Goal: Information Seeking & Learning: Check status

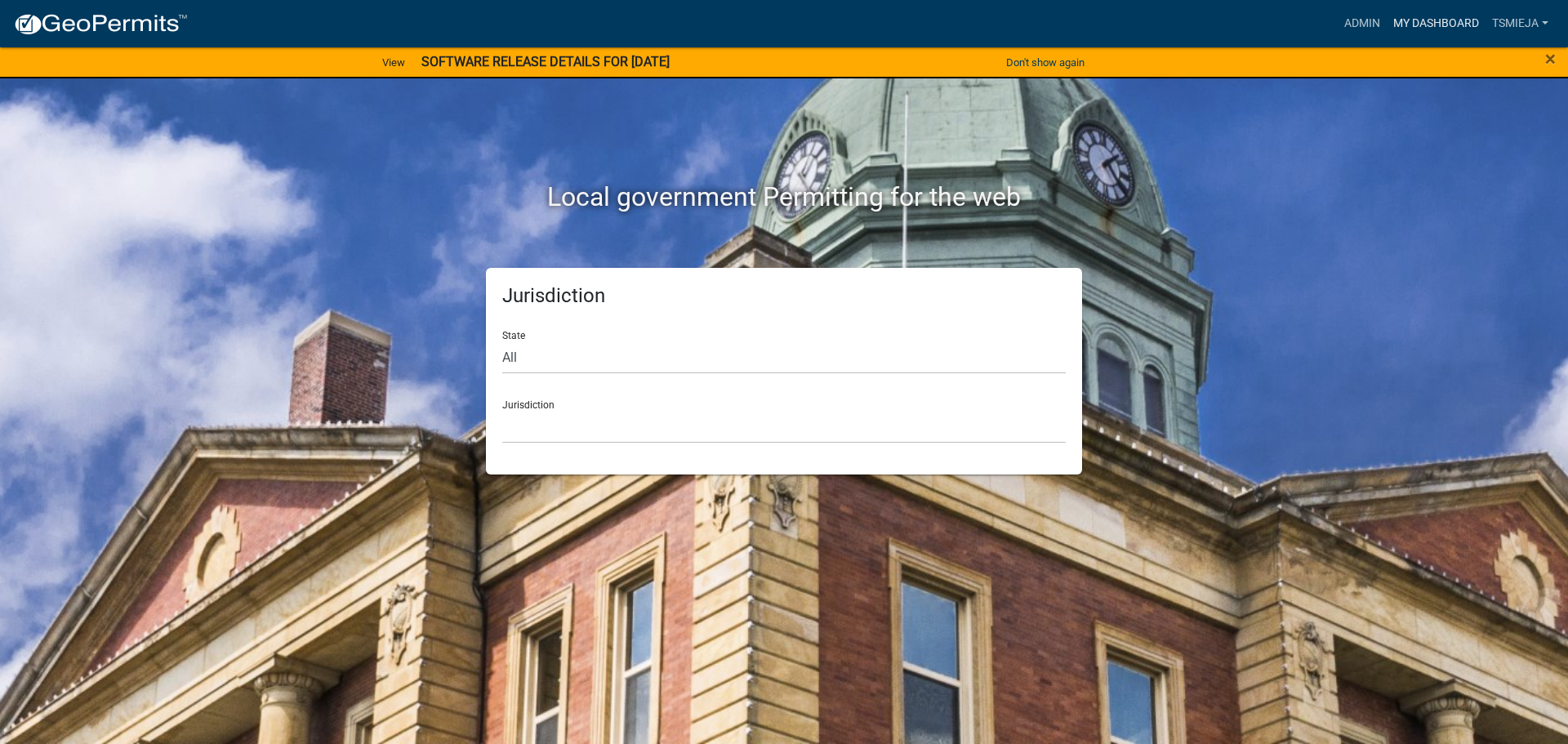
click at [1443, 21] on link "My Dashboard" at bounding box center [1436, 23] width 99 height 31
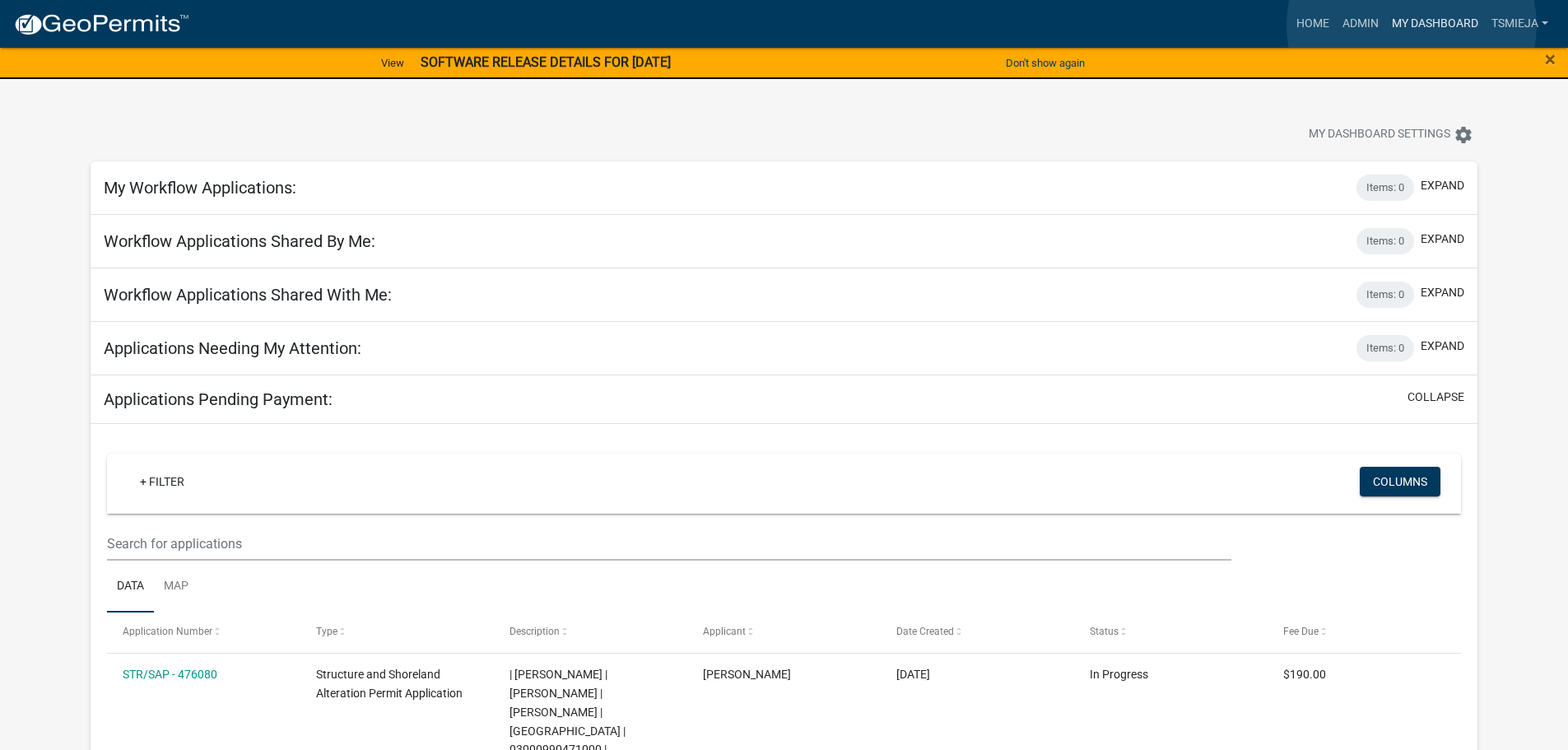
click at [1411, 25] on link "My Dashboard" at bounding box center [1435, 23] width 100 height 31
click at [1430, 18] on link "My Dashboard" at bounding box center [1435, 23] width 100 height 31
click at [1364, 26] on link "Admin" at bounding box center [1360, 23] width 49 height 31
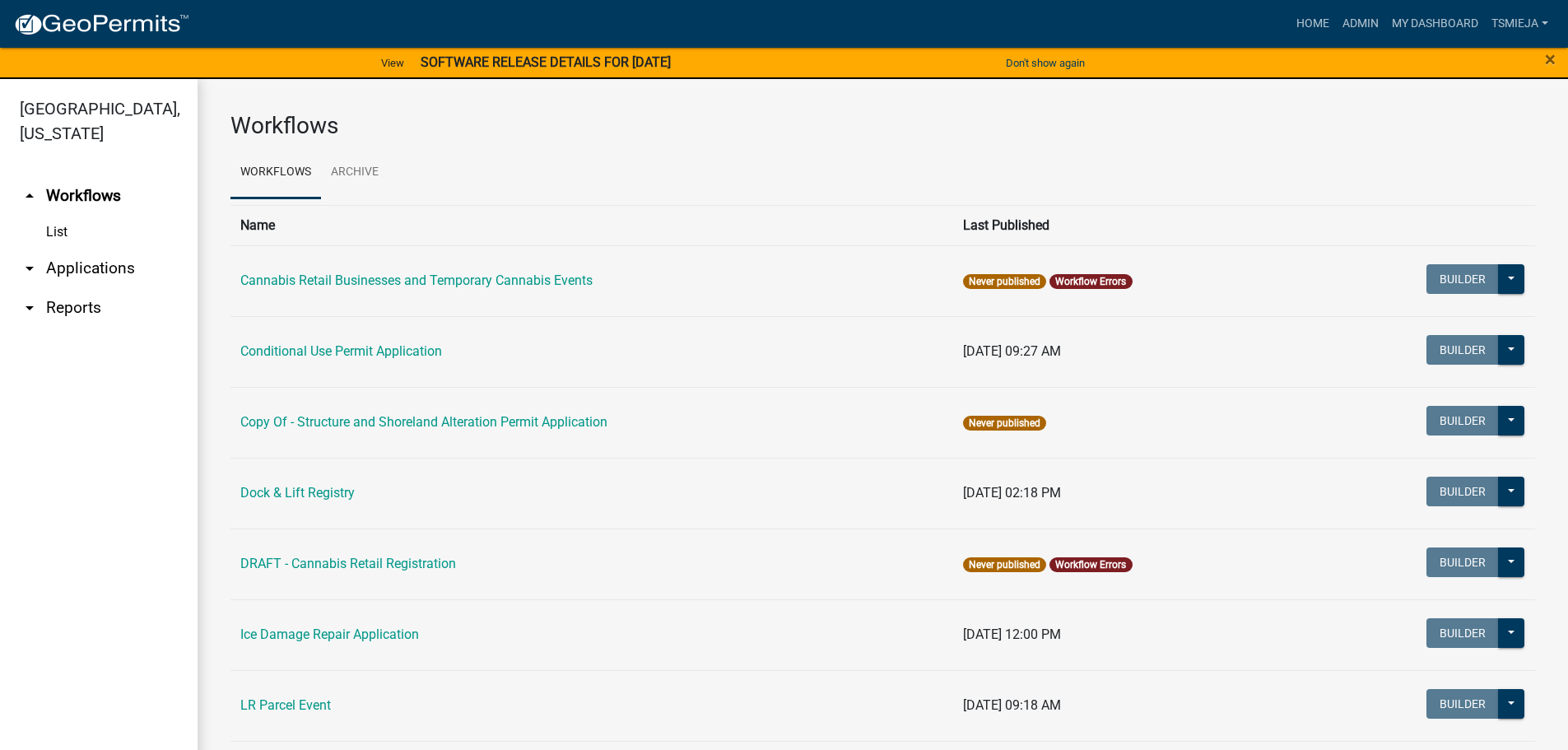
click at [69, 270] on link "arrow_drop_down Applications" at bounding box center [99, 268] width 198 height 39
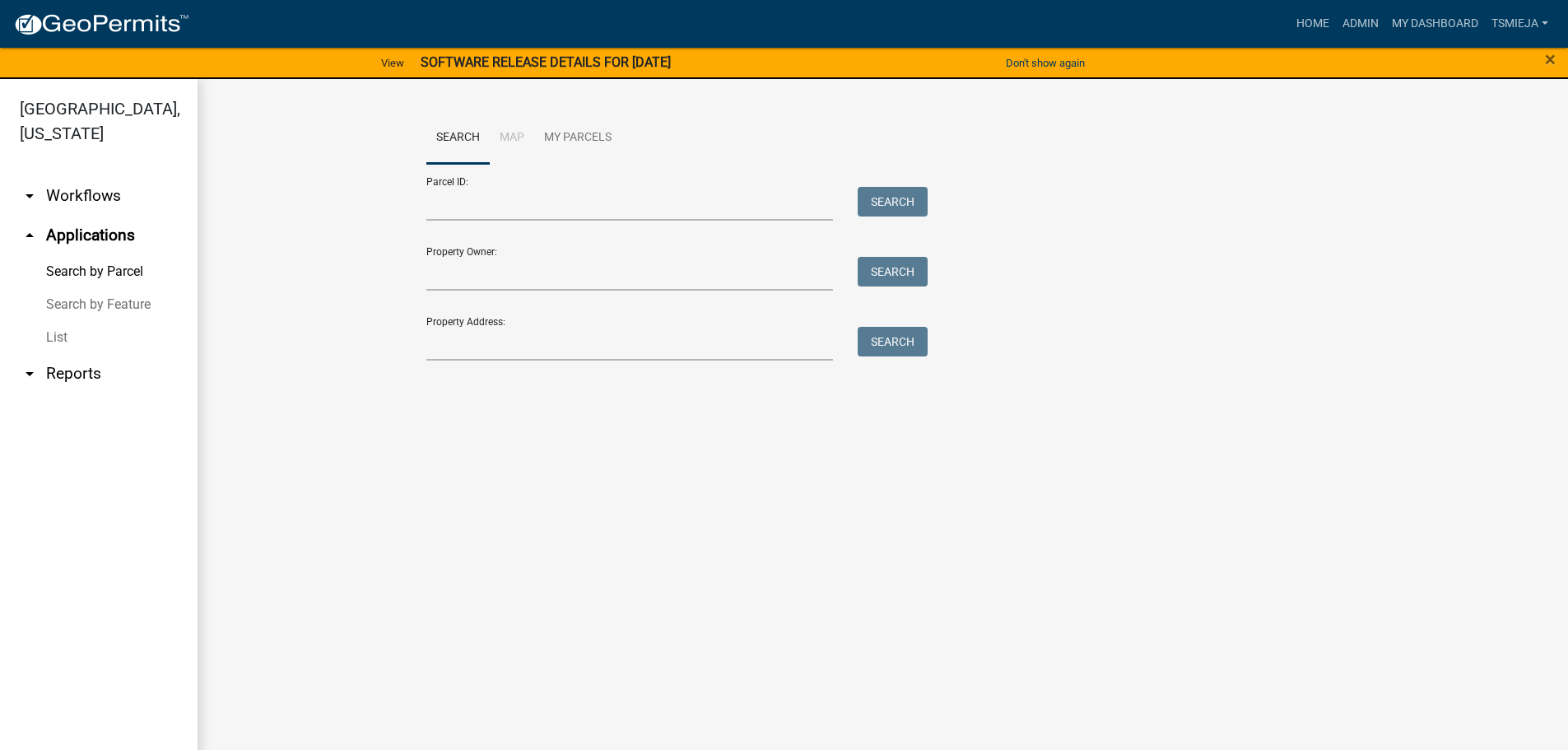
click at [60, 337] on link "List" at bounding box center [99, 337] width 198 height 33
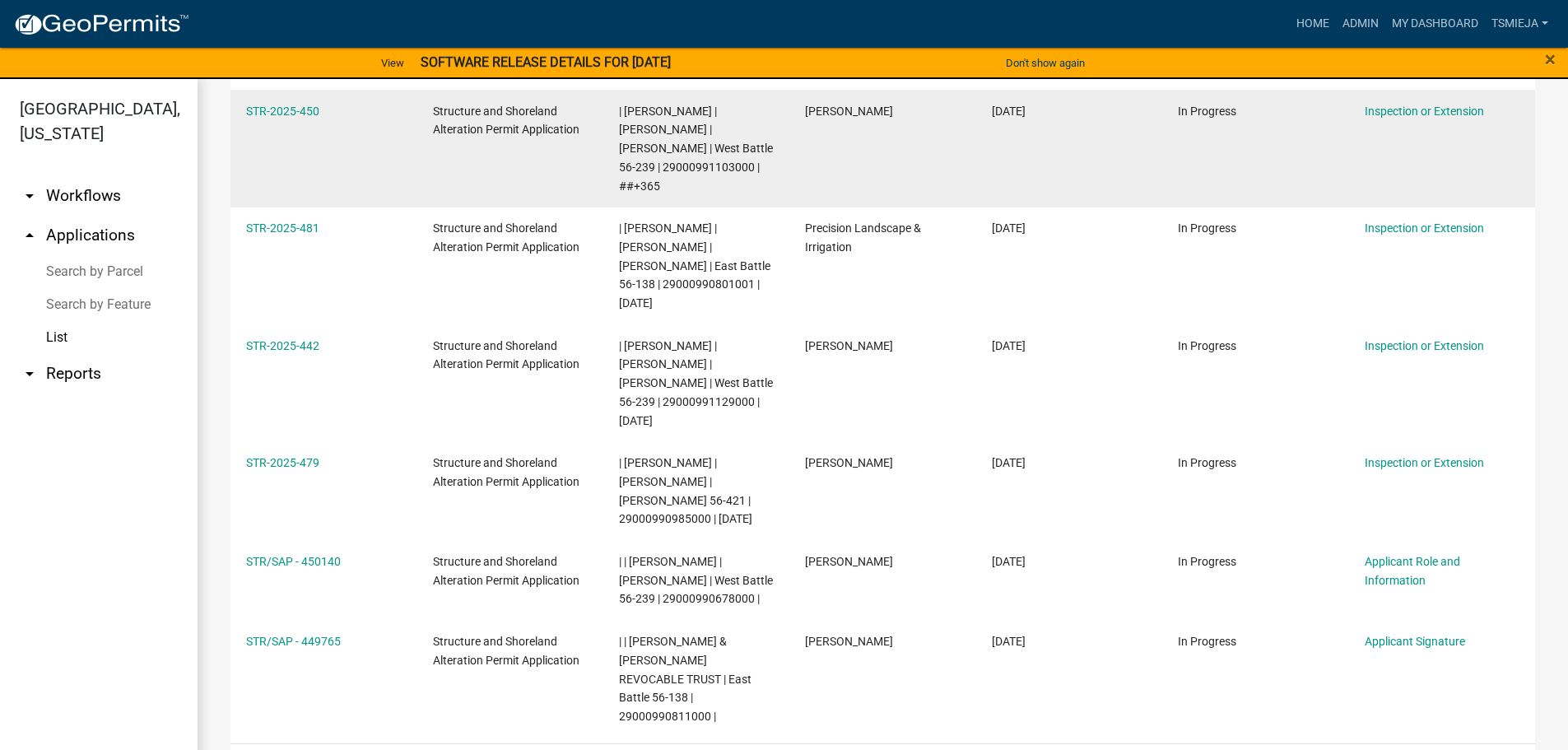
scroll to position [741, 0]
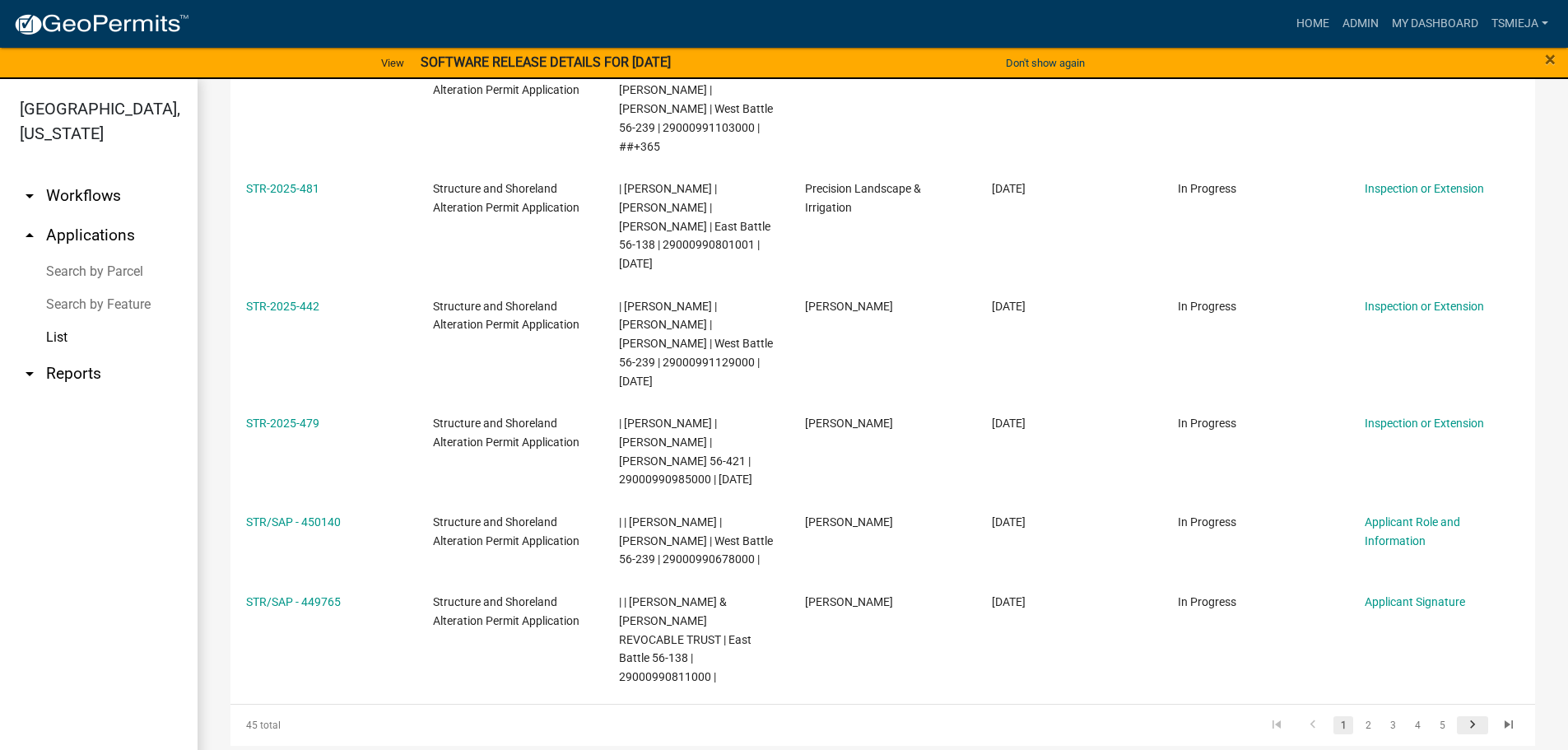
click at [1462, 721] on icon "go to next page" at bounding box center [1473, 727] width 22 height 20
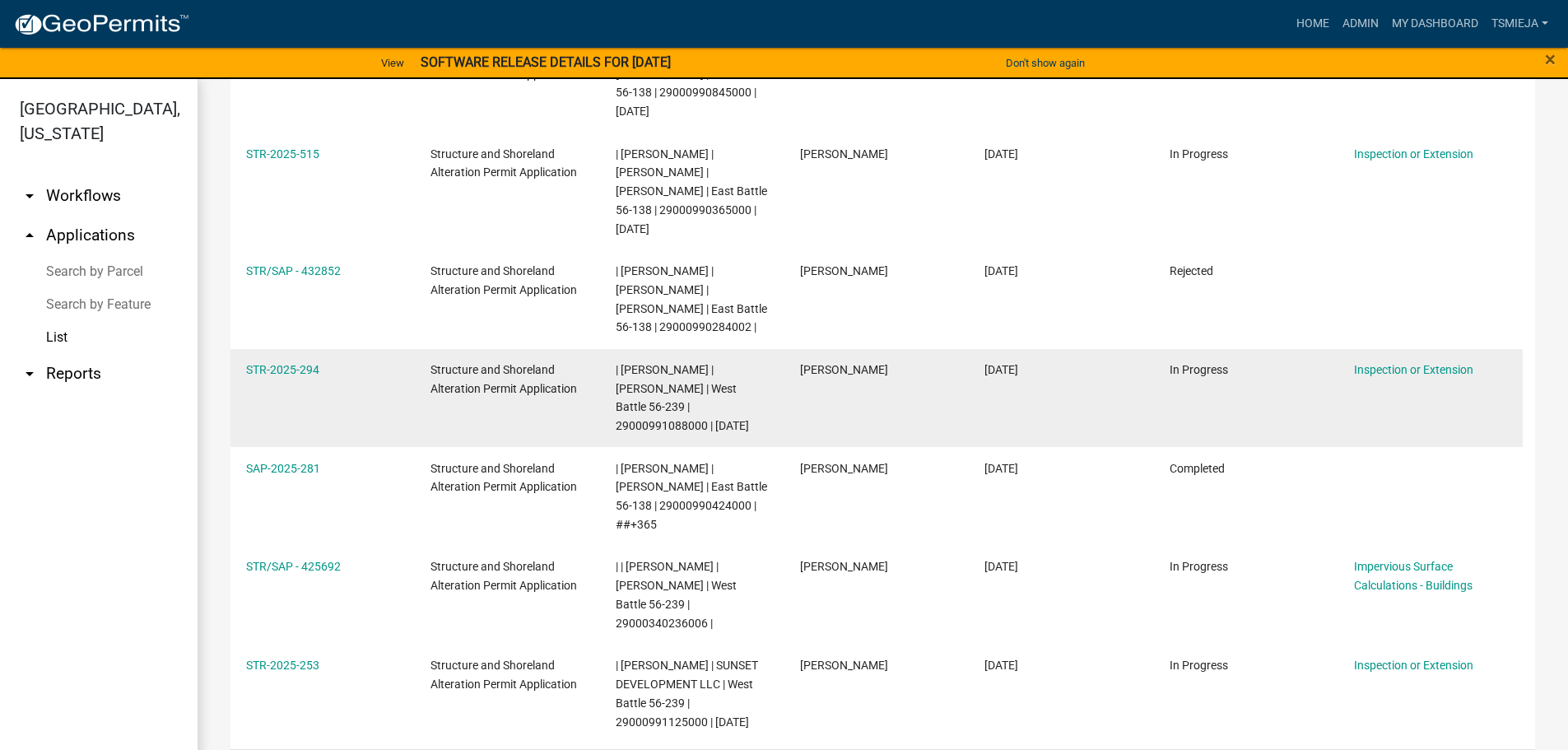
scroll to position [778, 0]
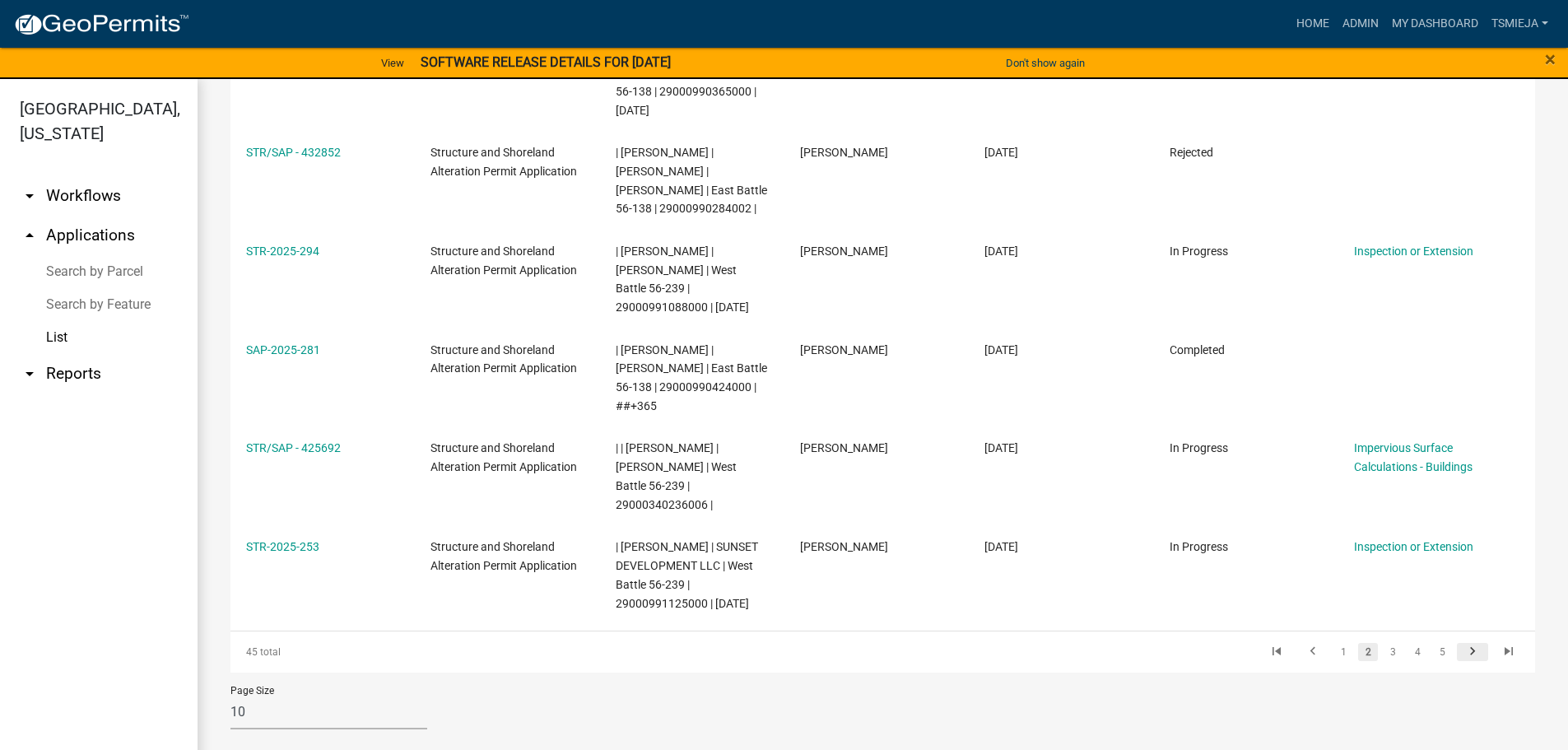
click at [1465, 644] on icon "go to next page" at bounding box center [1473, 654] width 22 height 20
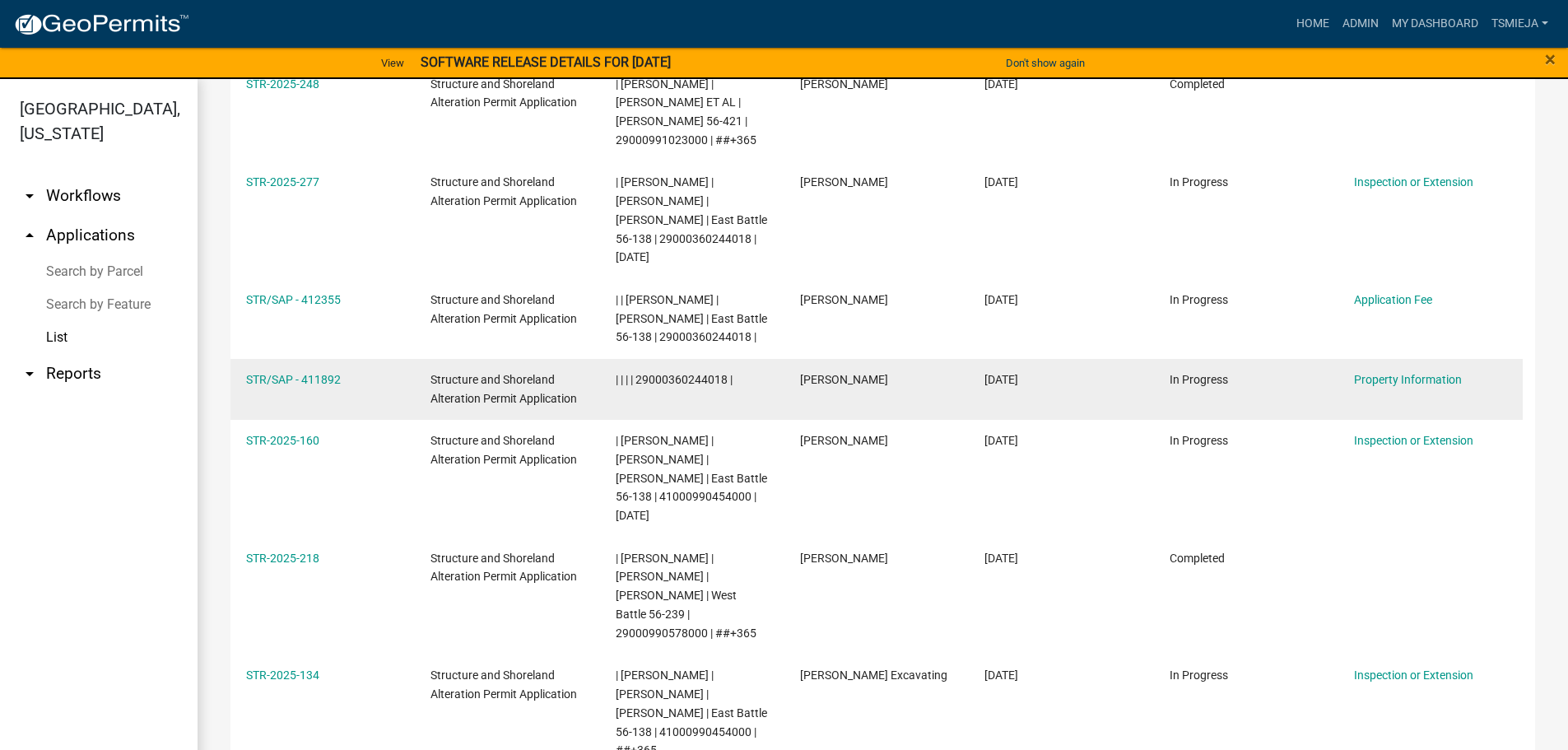
scroll to position [796, 0]
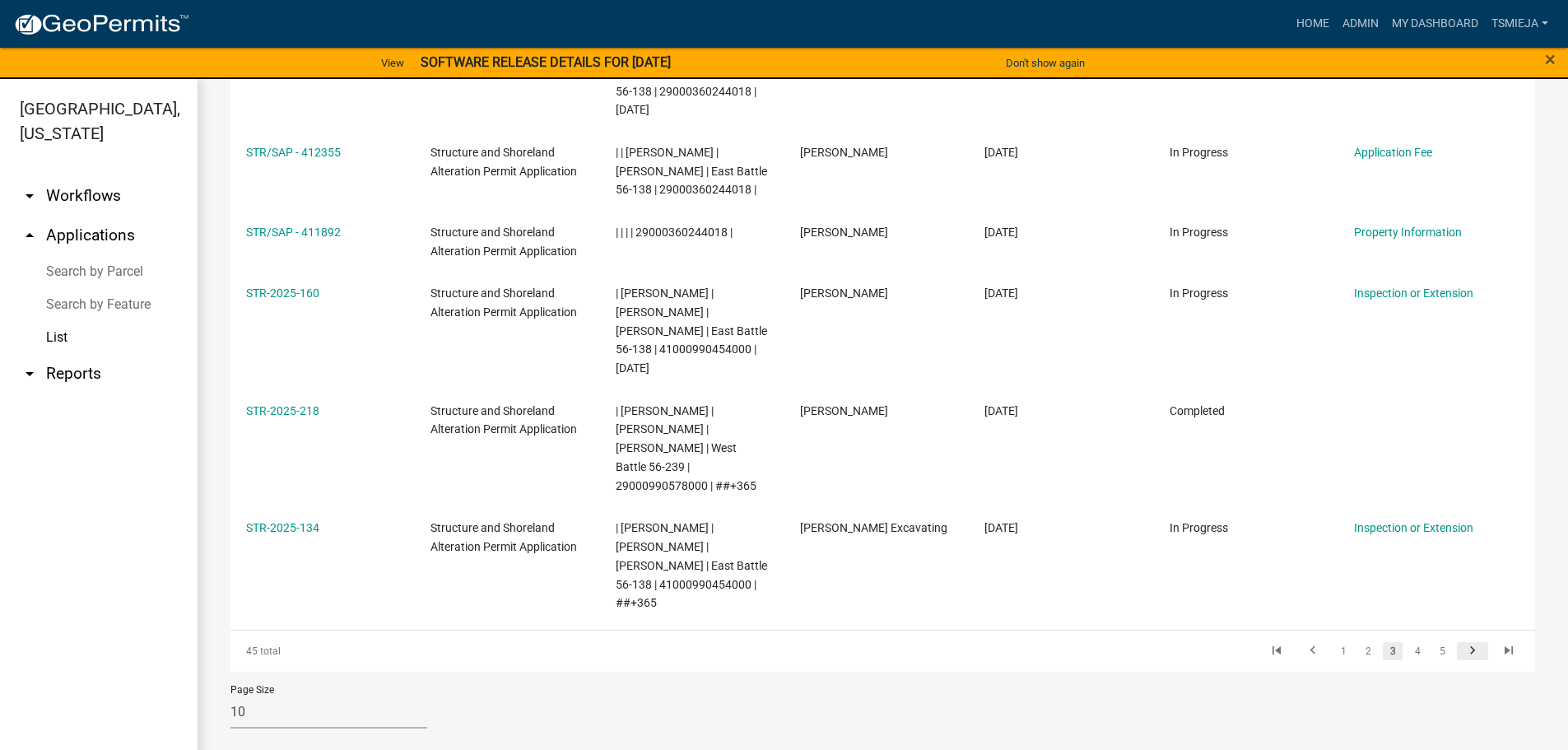
click at [1473, 644] on link "go to next page" at bounding box center [1473, 652] width 31 height 18
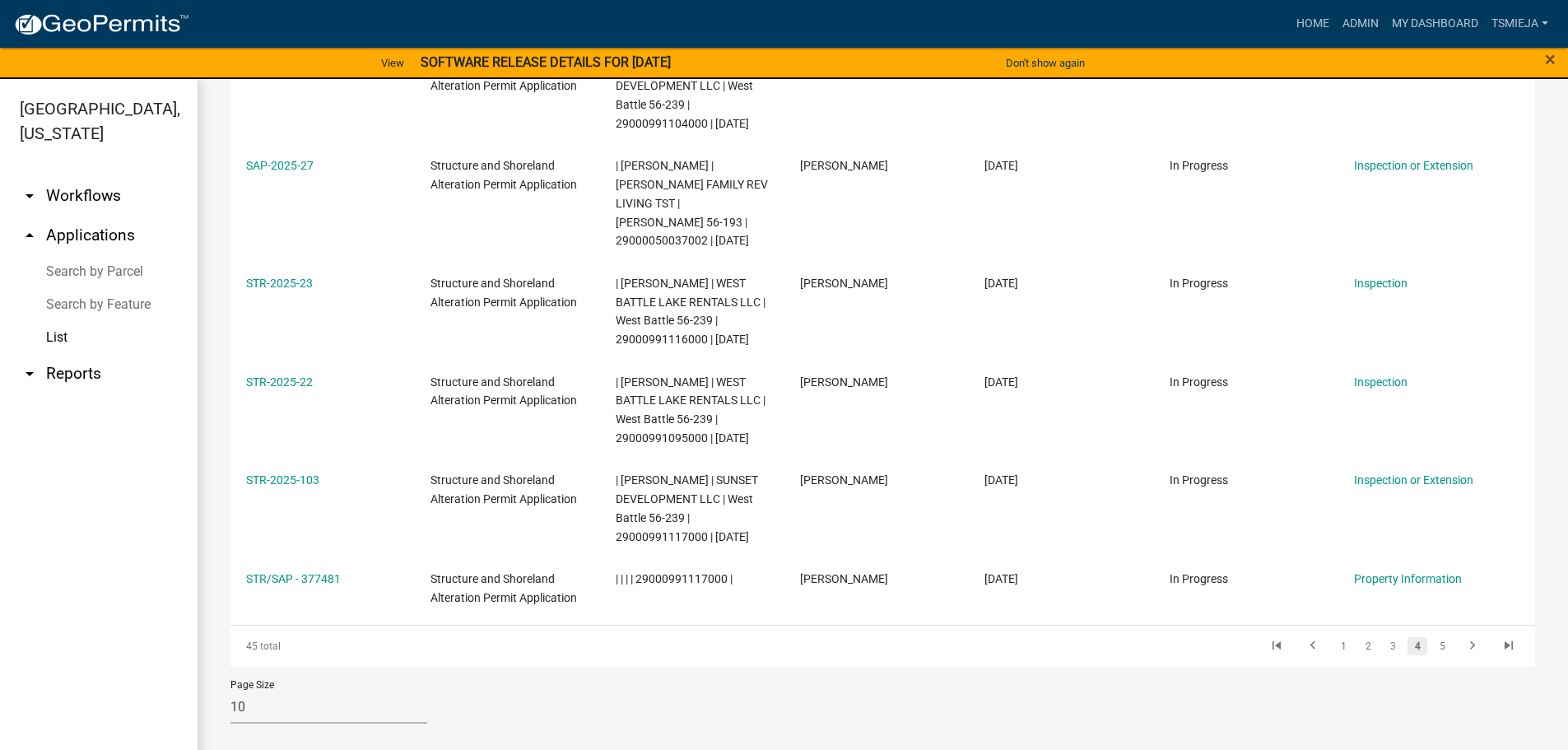
scroll to position [815, 0]
click at [1462, 648] on icon "go to next page" at bounding box center [1473, 649] width 22 height 20
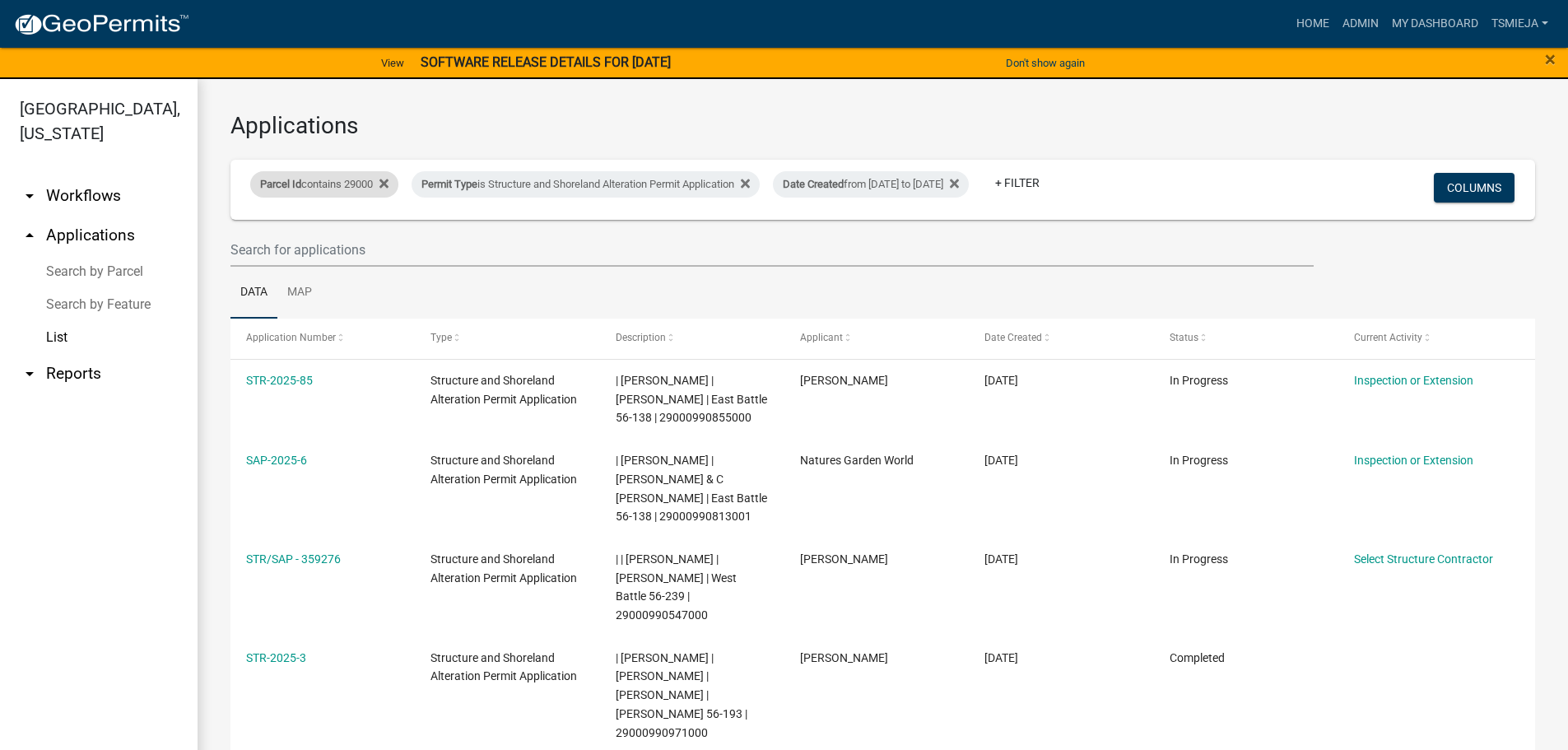
click at [322, 178] on div "Parcel Id contains 29000" at bounding box center [324, 184] width 148 height 26
drag, startPoint x: 348, startPoint y: 246, endPoint x: 230, endPoint y: 229, distance: 119.2
click at [230, 229] on body "Internet Explorer does NOT work with GeoPermits. Get a new browser for more sec…" at bounding box center [784, 375] width 1568 height 750
drag, startPoint x: 374, startPoint y: 224, endPoint x: 234, endPoint y: 219, distance: 140.1
click at [234, 219] on body "Internet Explorer does NOT work with GeoPermits. Get a new browser for more sec…" at bounding box center [784, 375] width 1568 height 750
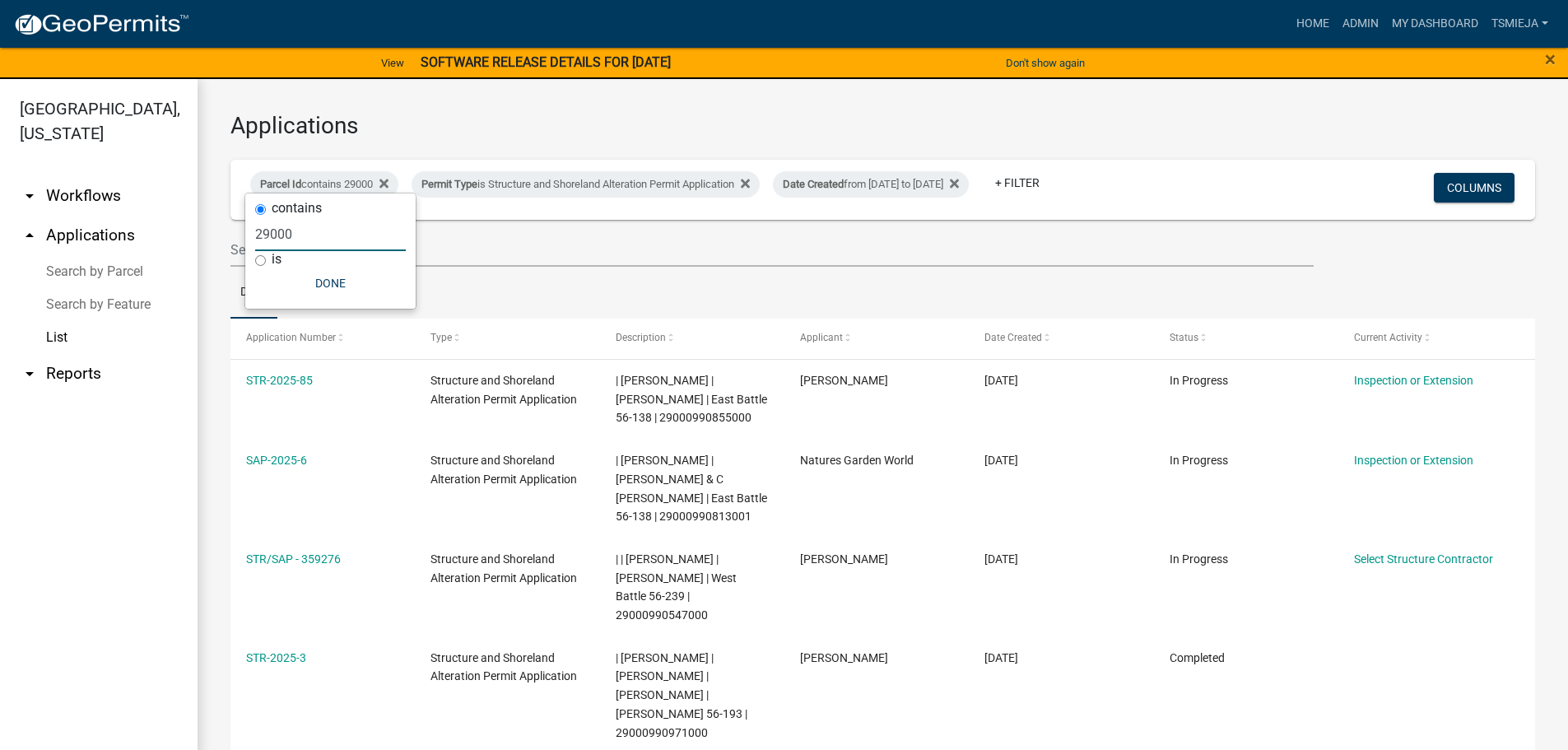
drag, startPoint x: 321, startPoint y: 233, endPoint x: 245, endPoint y: 236, distance: 76.1
click at [245, 236] on div "contains 29000 is Done" at bounding box center [330, 251] width 170 height 116
paste input "991083000"
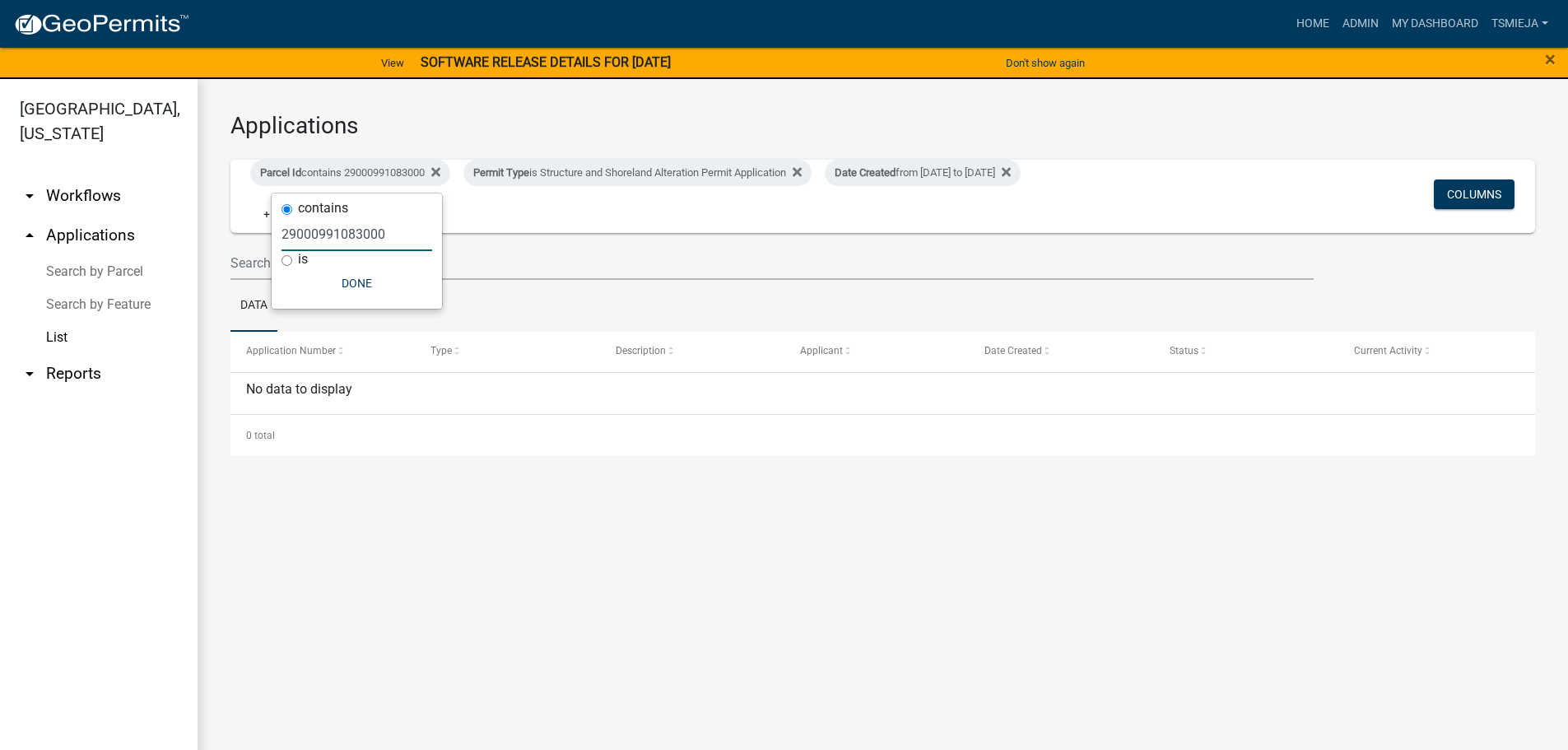
type input "29000991083000"
click at [689, 230] on div "Parcel Id contains 29000991083000 Permit Type is Structure and Shoreland Altera…" at bounding box center [668, 196] width 860 height 73
click at [588, 169] on div "Permit Type is Structure and Shoreland Alteration Permit Application" at bounding box center [637, 173] width 348 height 26
select select "79d4bf26-a84c-4898-8d16-9ebea2345fb4"
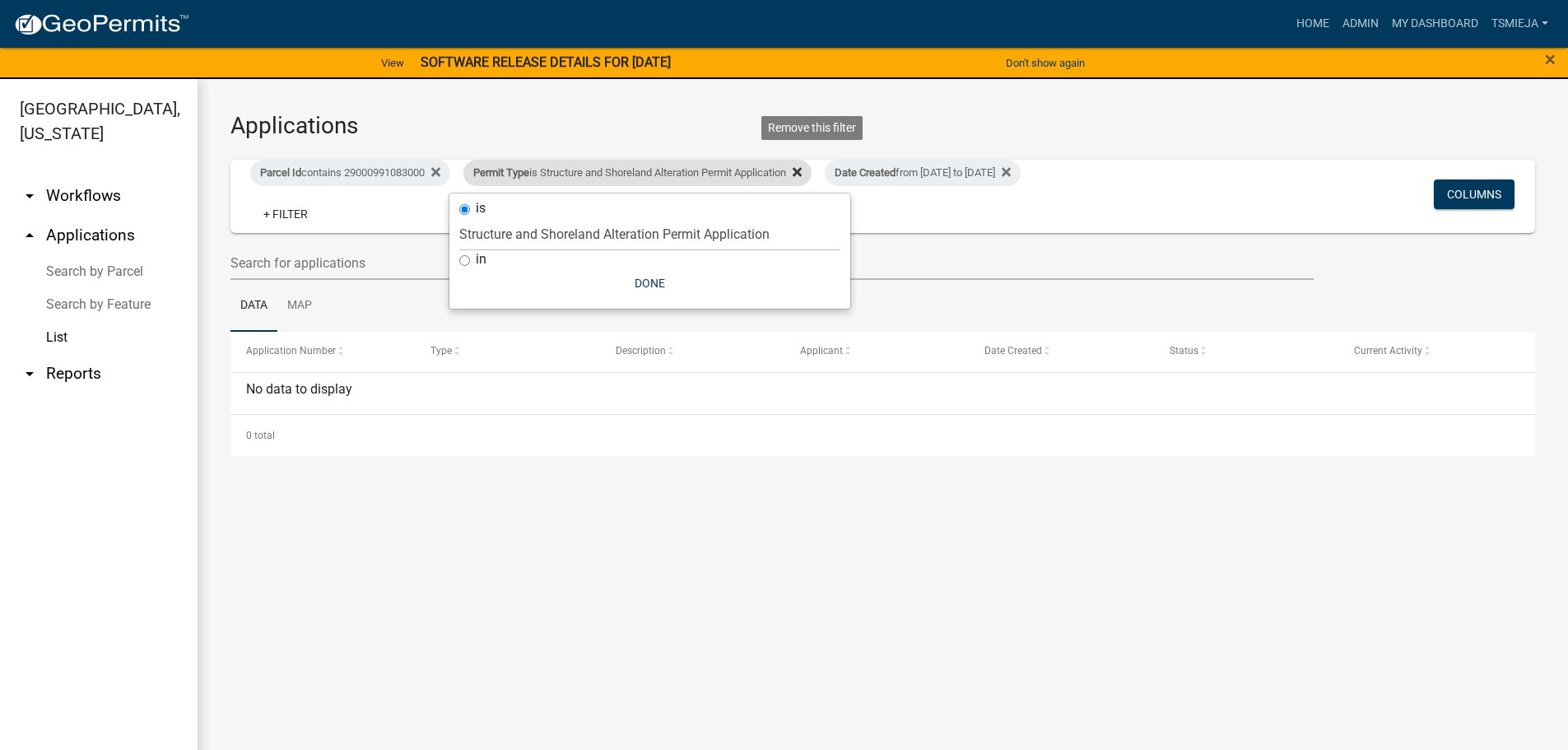
click at [802, 171] on icon at bounding box center [797, 173] width 9 height 13
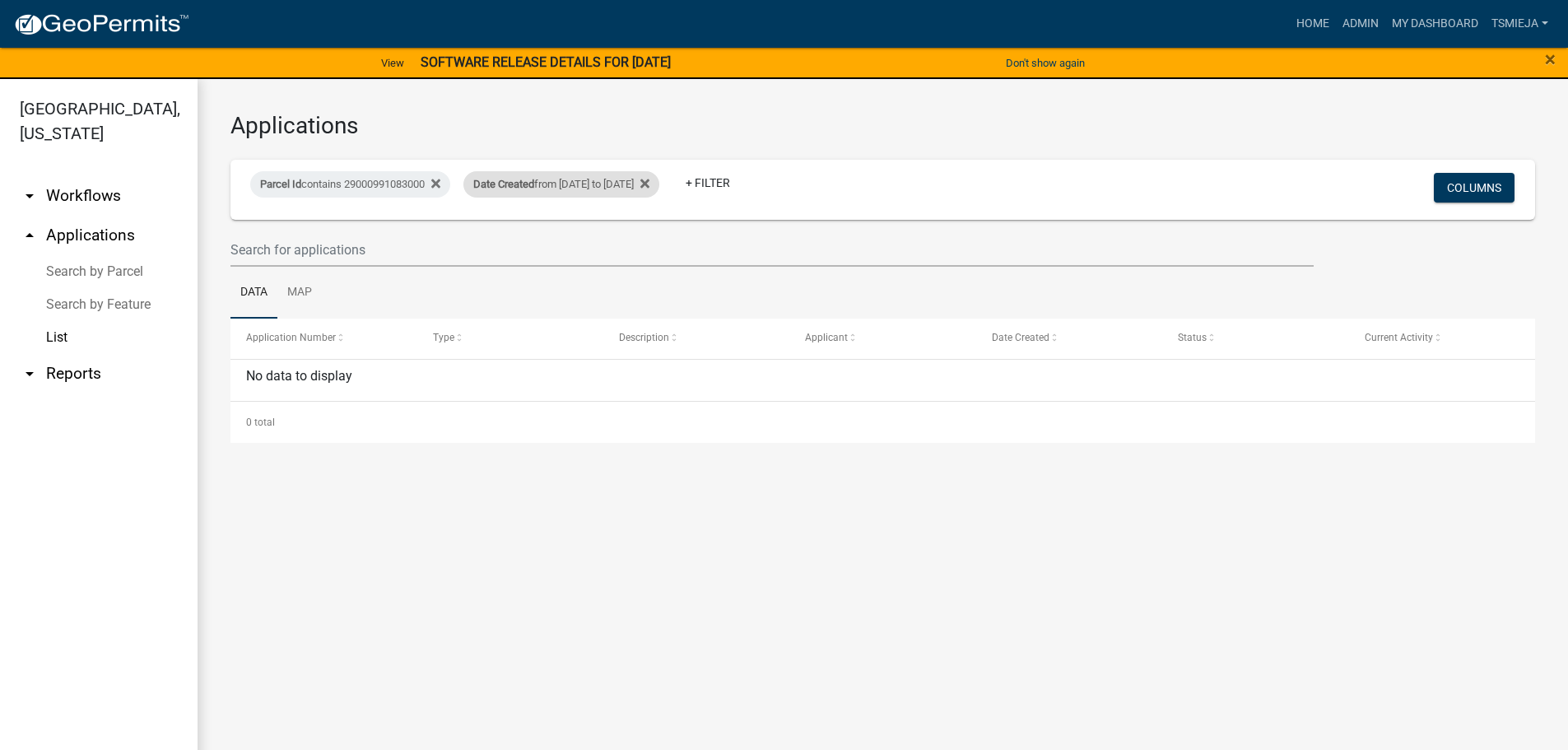
click at [651, 186] on div "Date Created from [DATE] to [DATE]" at bounding box center [561, 184] width 196 height 26
select select "custom"
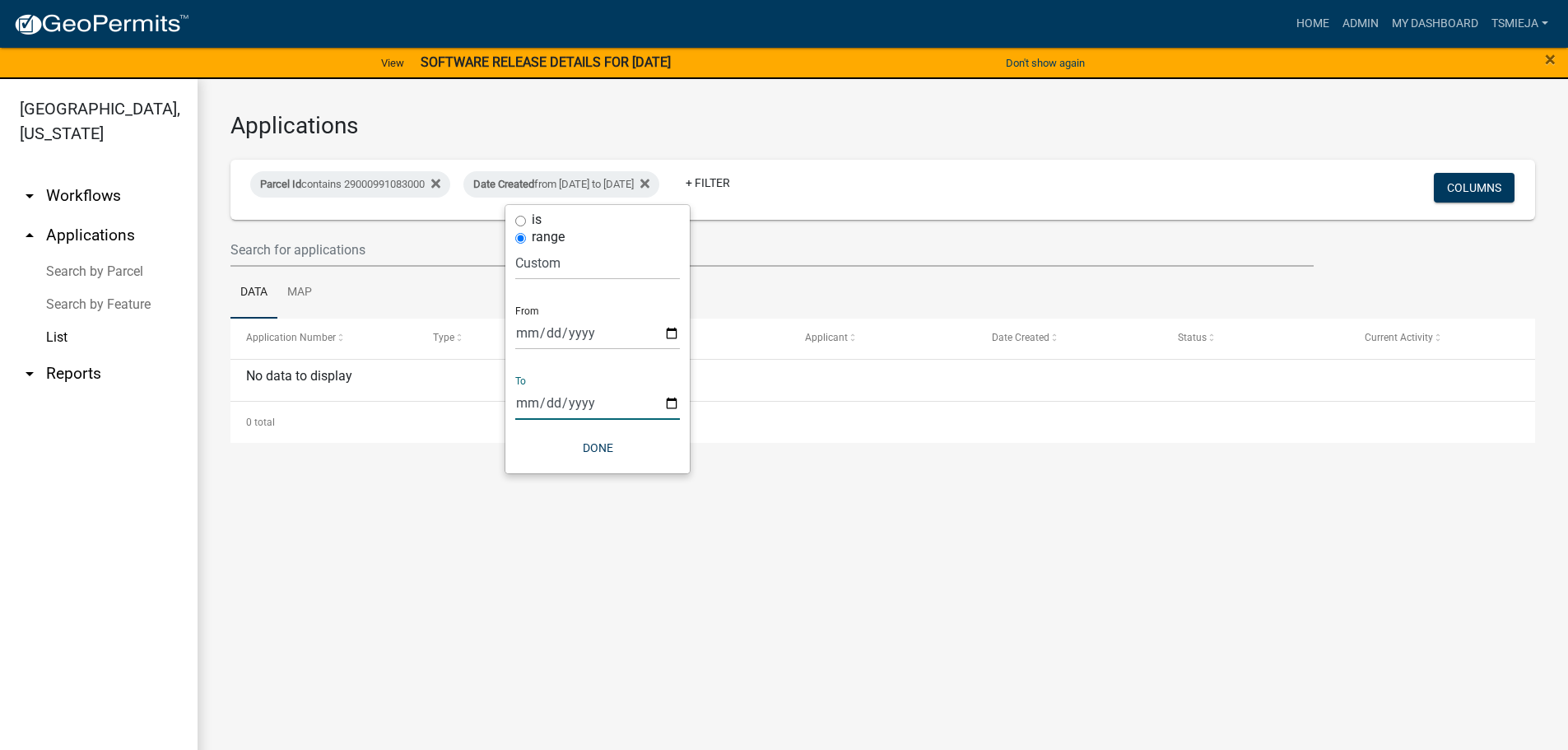
click at [668, 406] on input "[DATE]" at bounding box center [597, 403] width 165 height 34
type input "[DATE]"
click at [755, 253] on input "text" at bounding box center [771, 250] width 1083 height 34
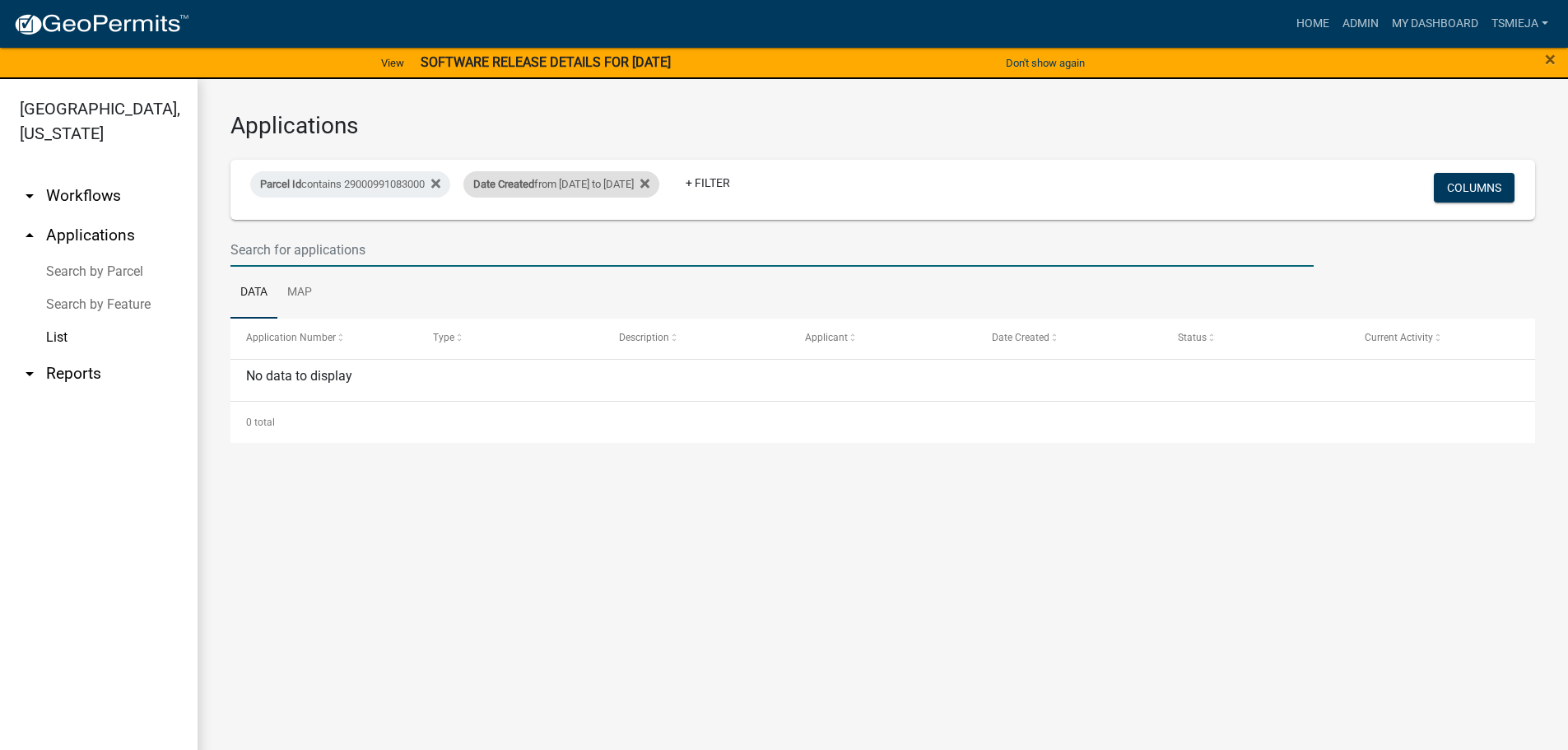
click at [643, 189] on div "Date Created from [DATE] to [DATE]" at bounding box center [561, 184] width 196 height 26
select select "custom"
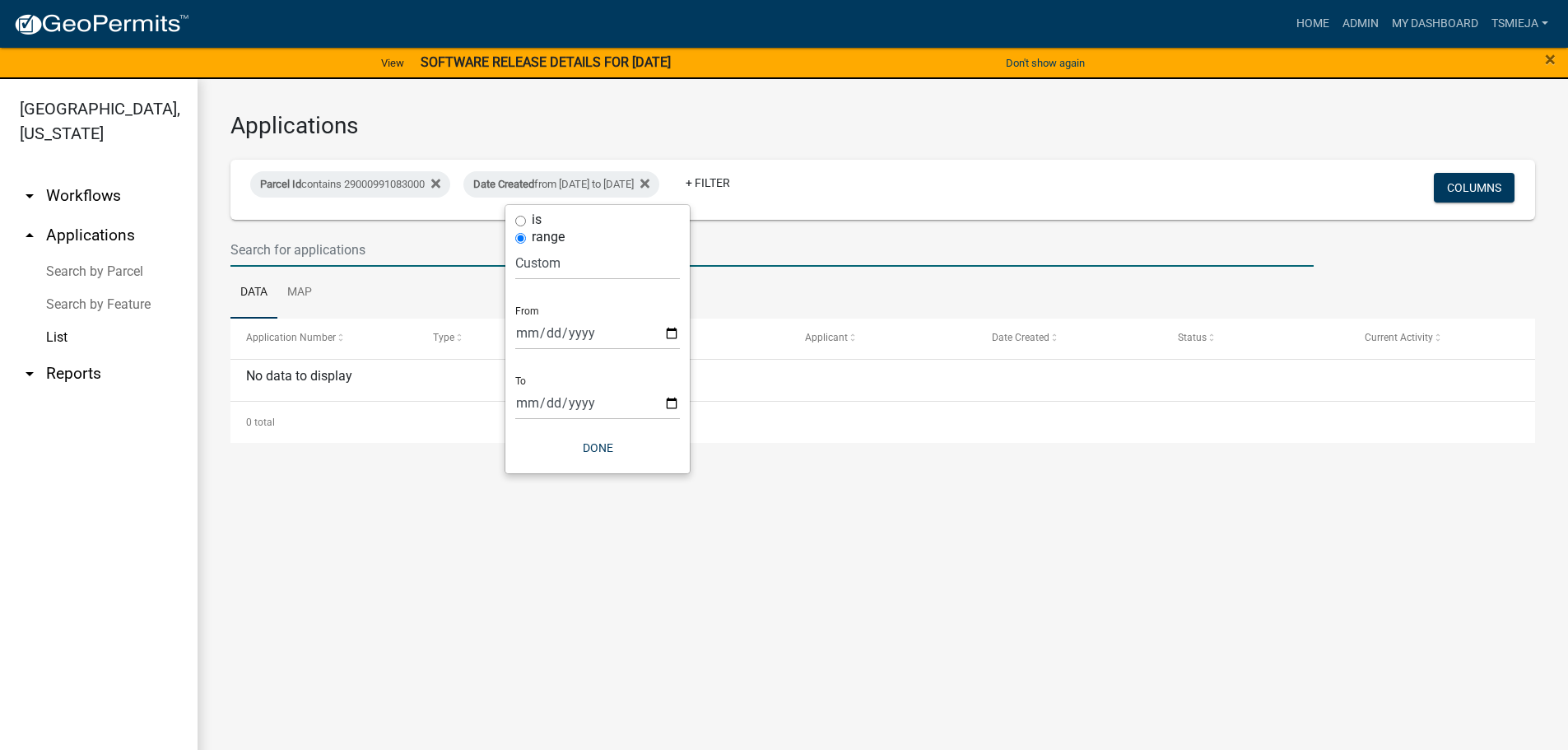
click at [821, 261] on input "text" at bounding box center [771, 250] width 1083 height 34
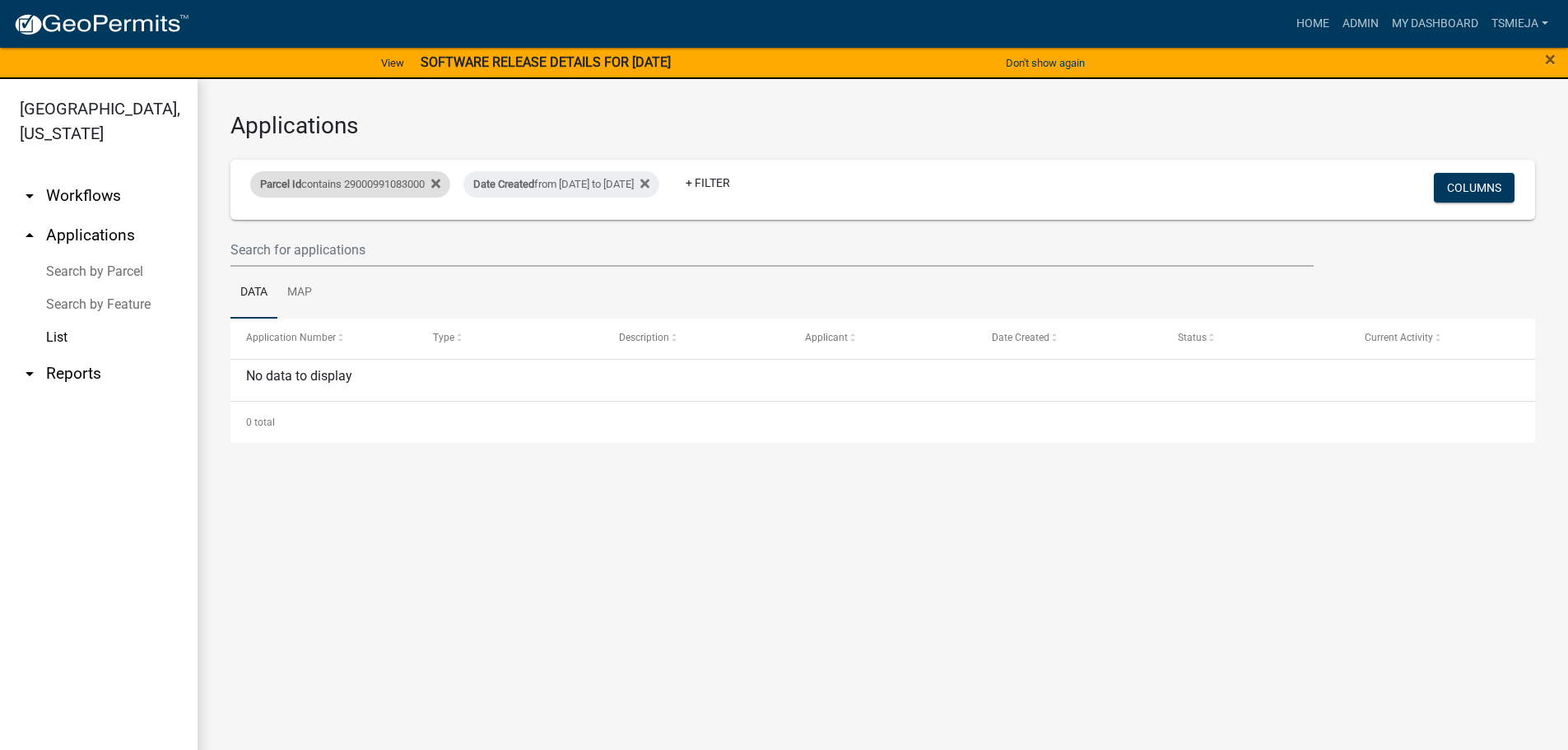
click at [392, 185] on div "Parcel Id contains 29000991083000" at bounding box center [350, 184] width 200 height 26
click at [395, 241] on input "29000991083000" at bounding box center [357, 246] width 151 height 34
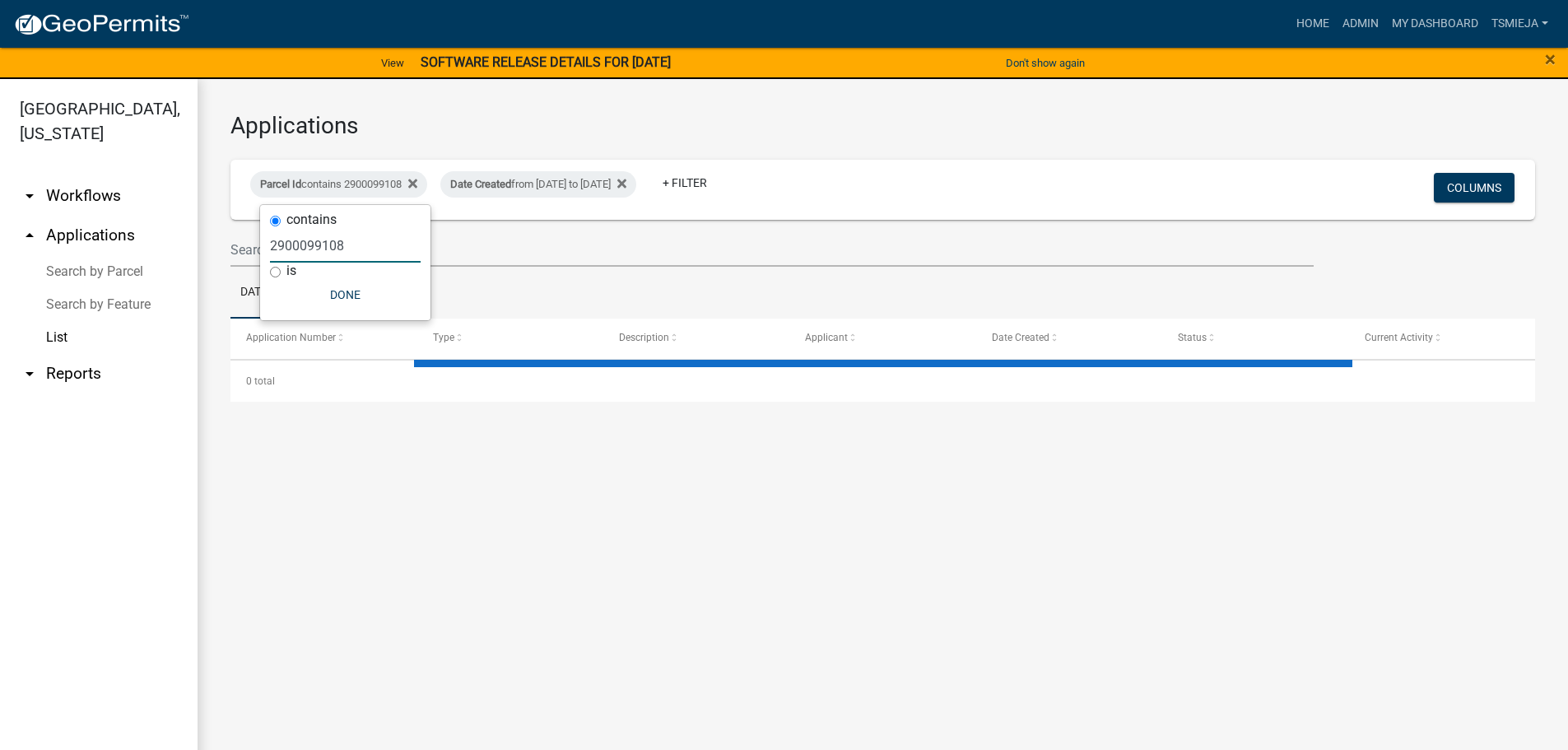
type input "2900099108"
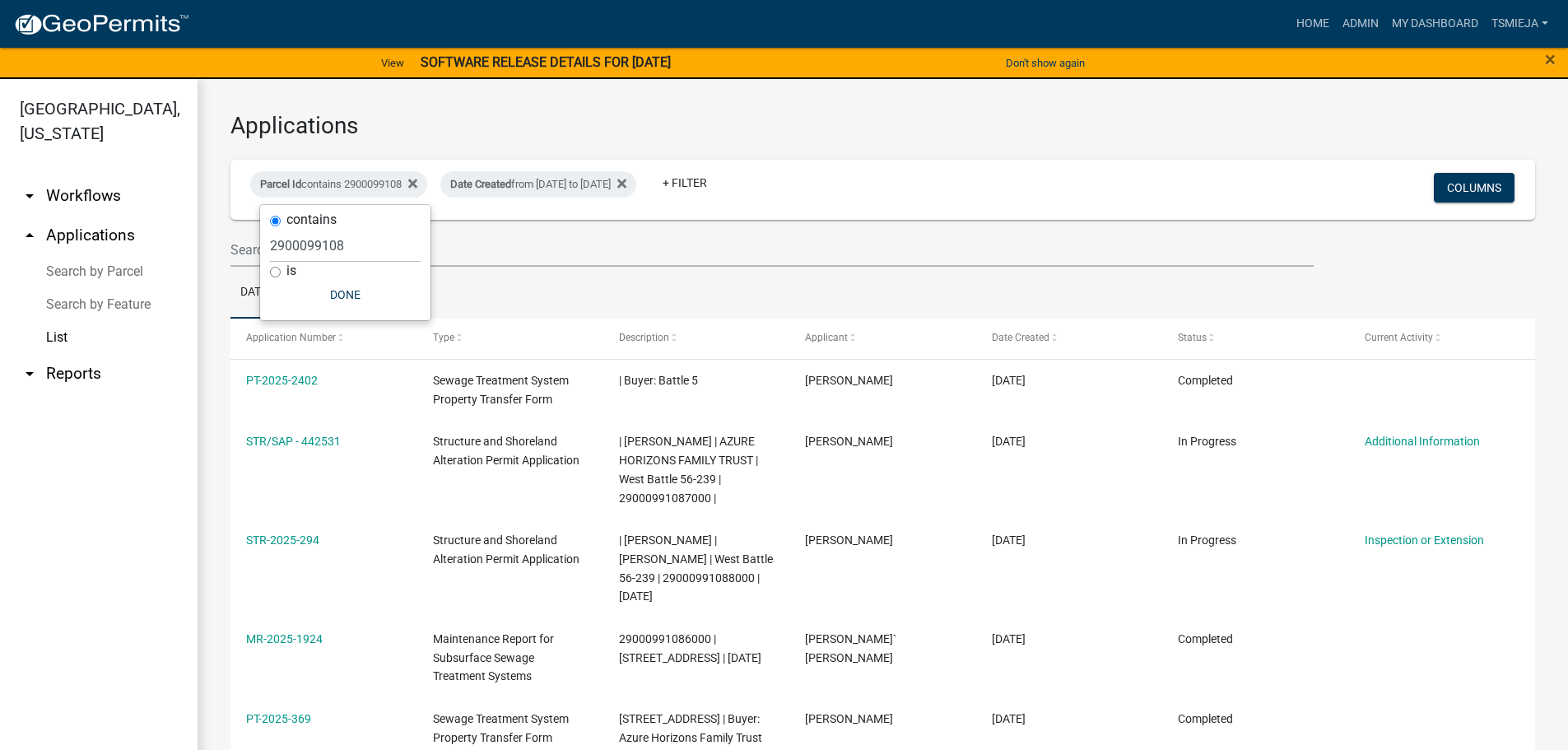
click at [538, 277] on ul "Data Map" at bounding box center [883, 292] width 1305 height 52
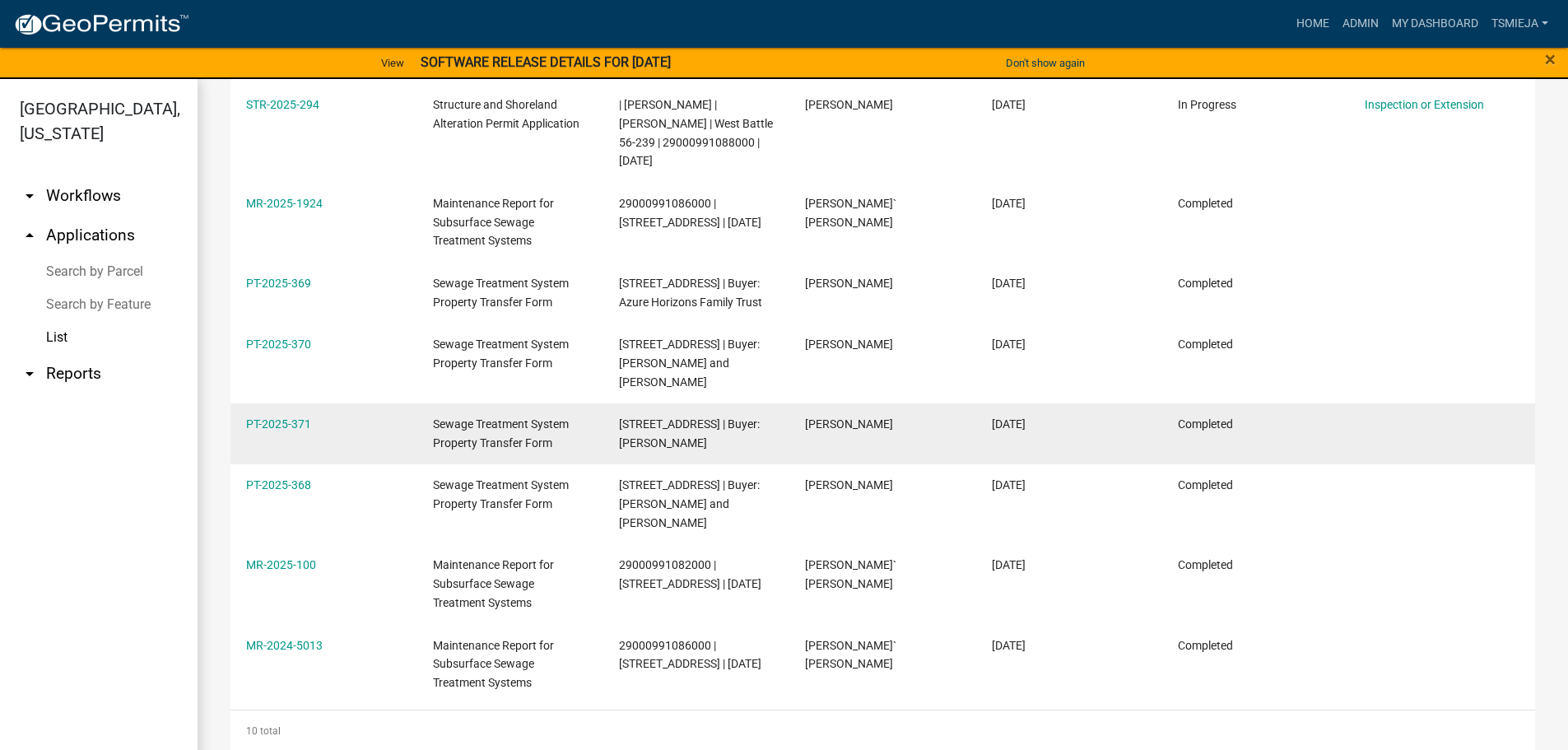
scroll to position [451, 0]
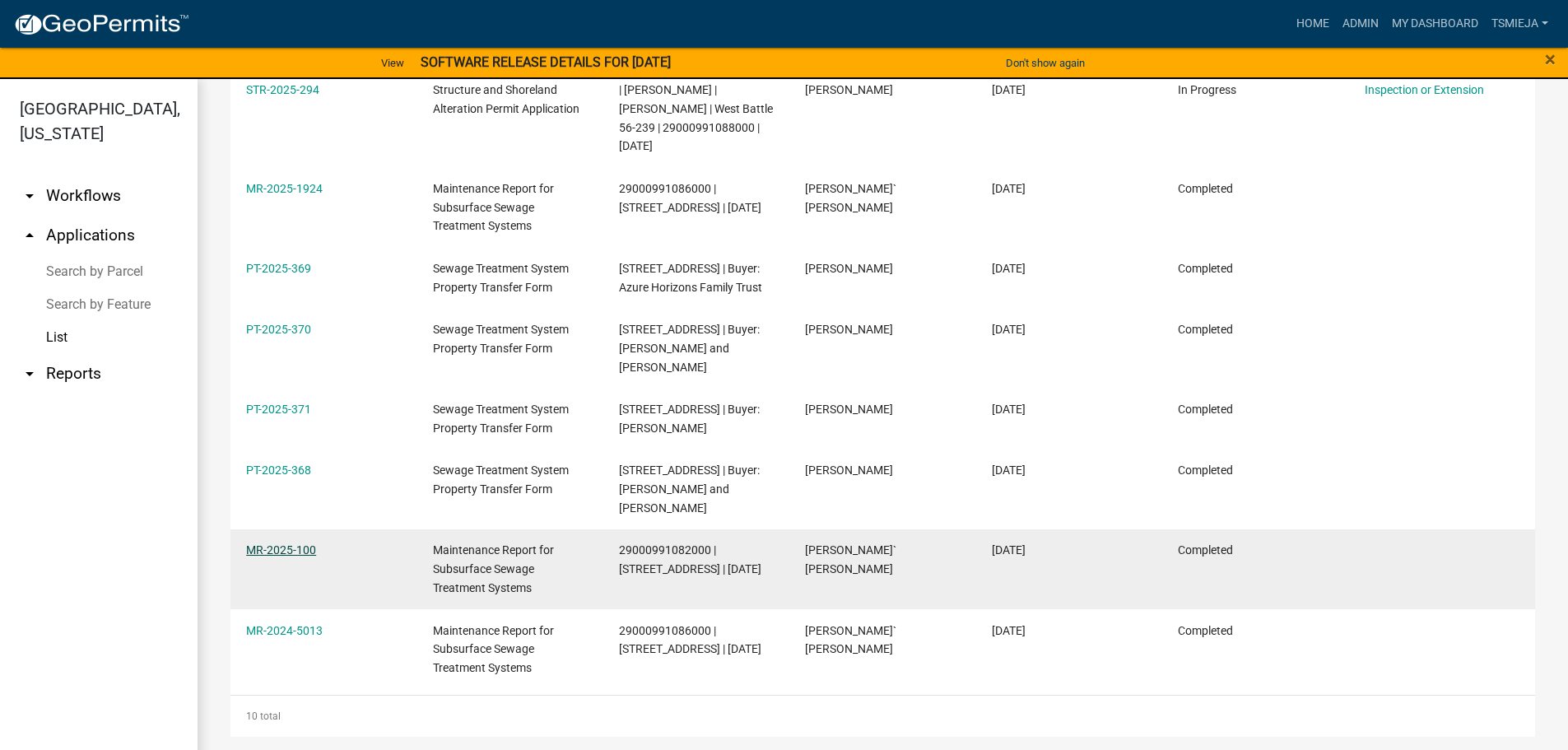
click at [268, 556] on link "MR-2025-100" at bounding box center [281, 551] width 70 height 13
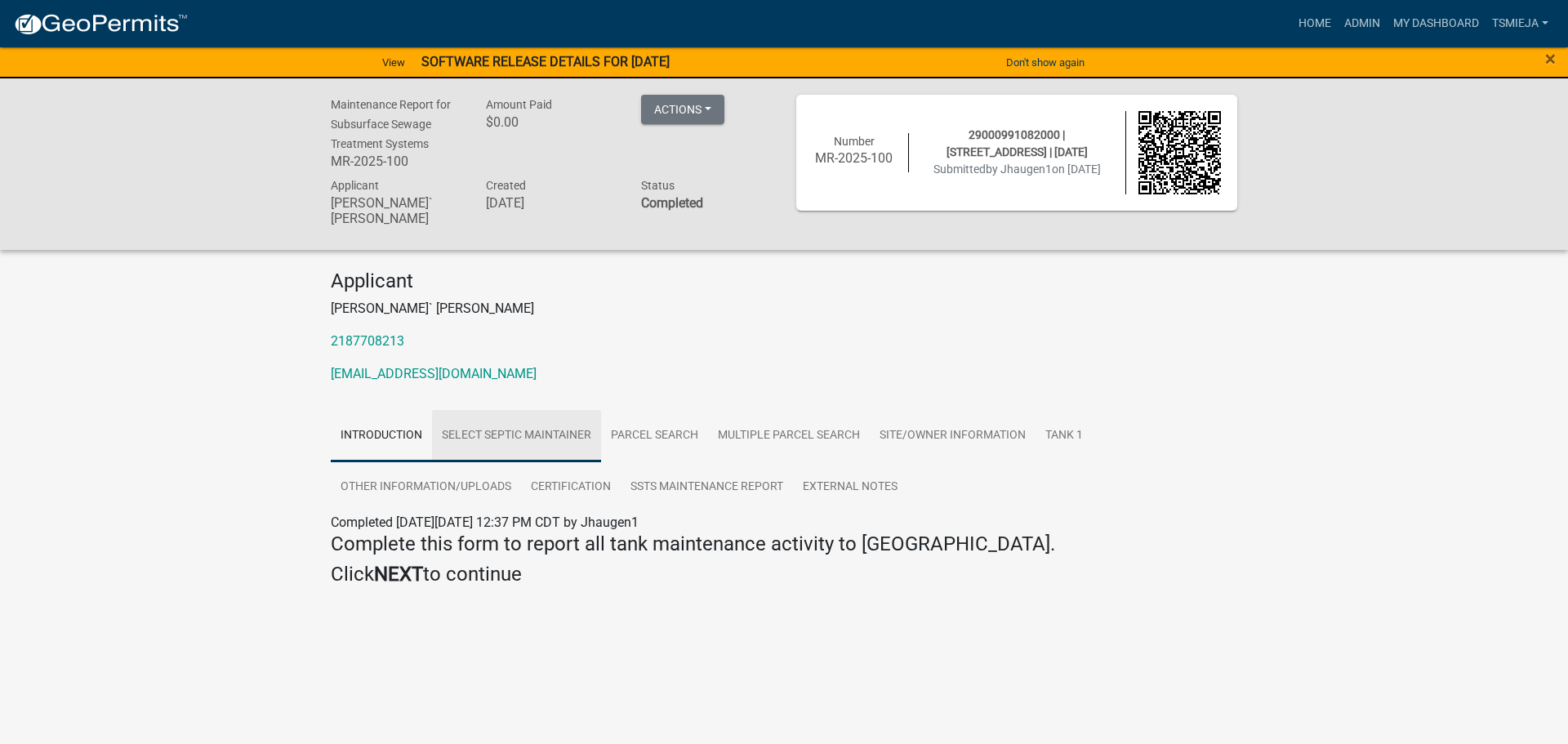
click at [523, 410] on link "Select Septic Maintainer" at bounding box center [516, 436] width 169 height 52
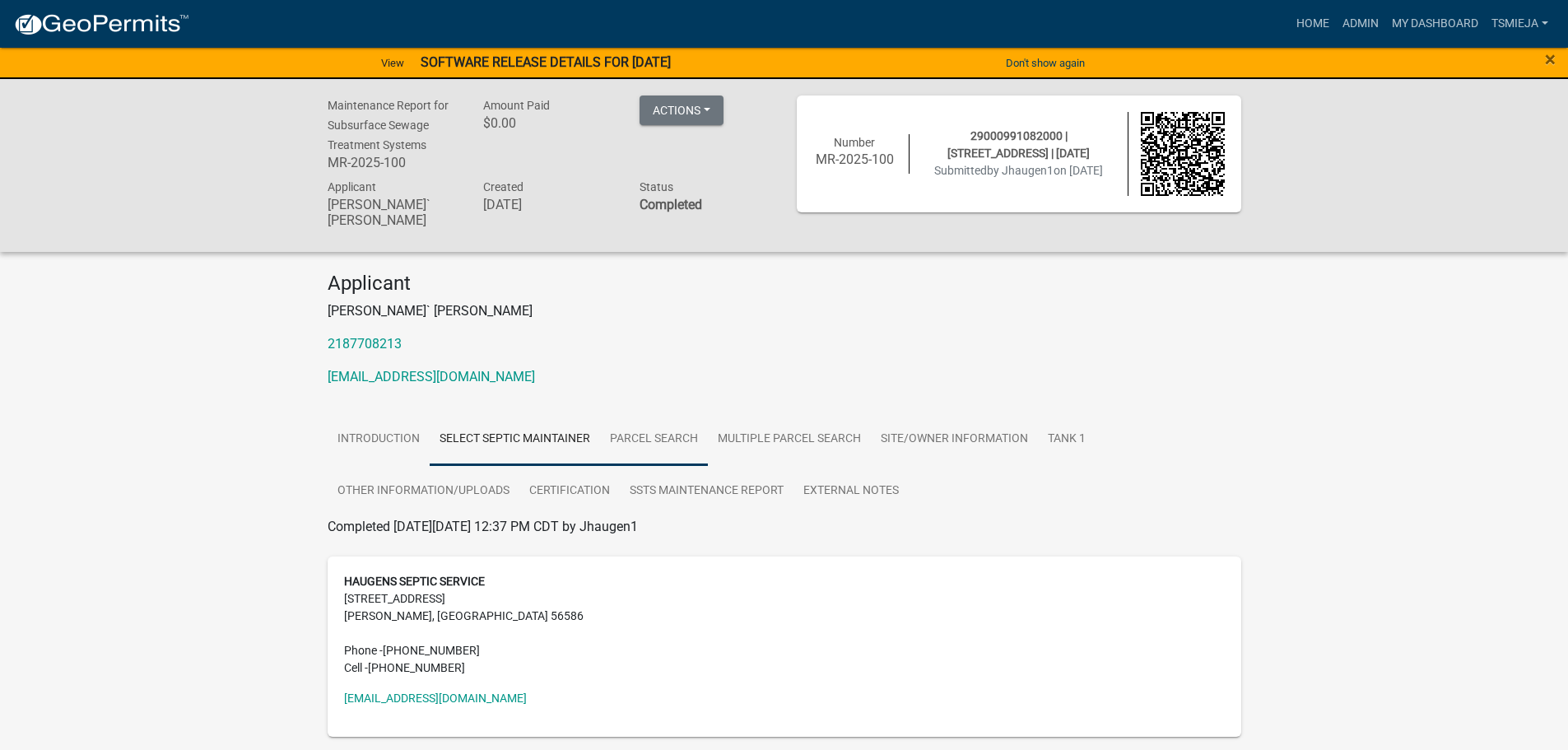
click at [673, 417] on link "Parcel search" at bounding box center [653, 439] width 108 height 53
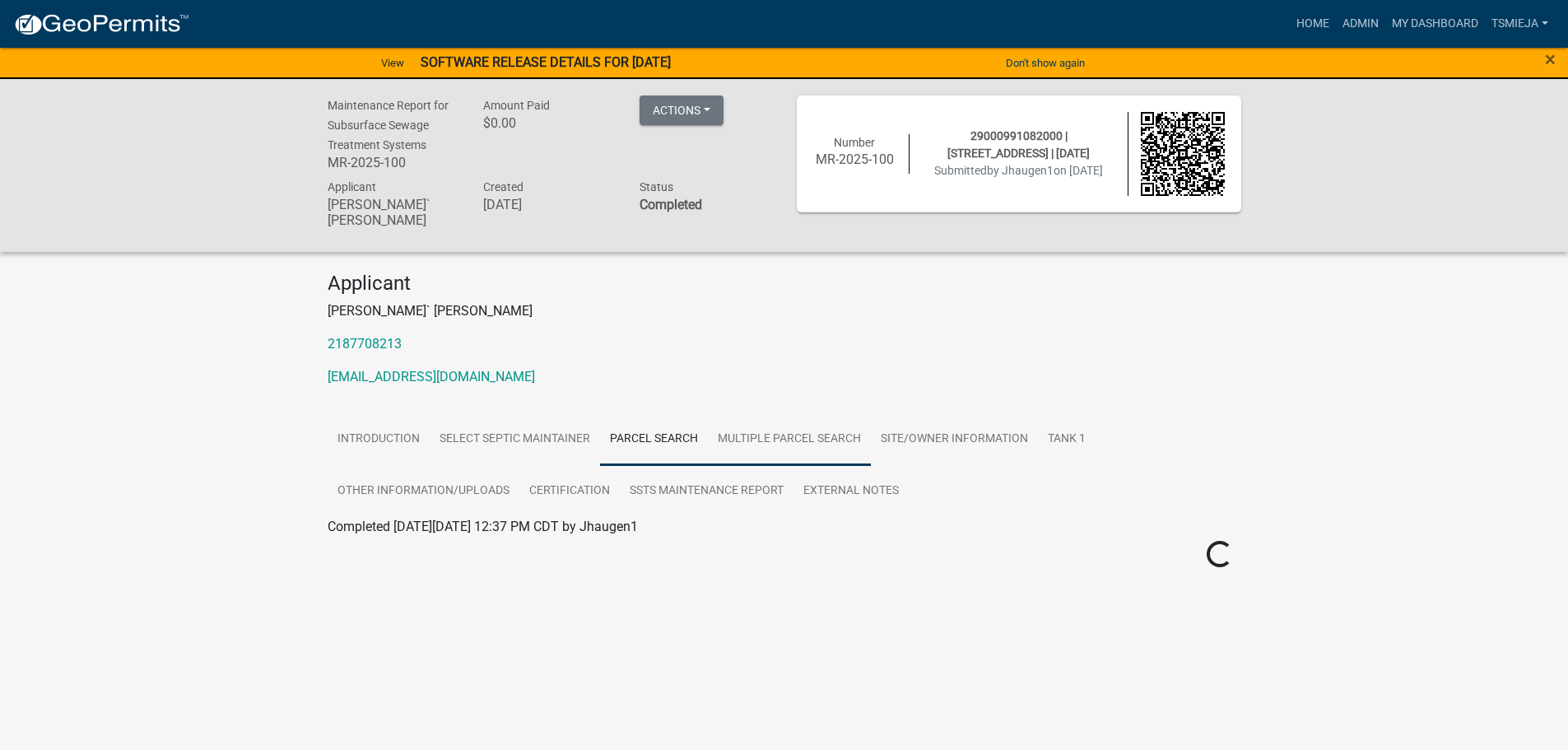
click at [784, 418] on link "Multiple Parcel Search" at bounding box center [789, 439] width 163 height 53
click at [915, 420] on link "Site/Owner Information" at bounding box center [955, 439] width 168 height 53
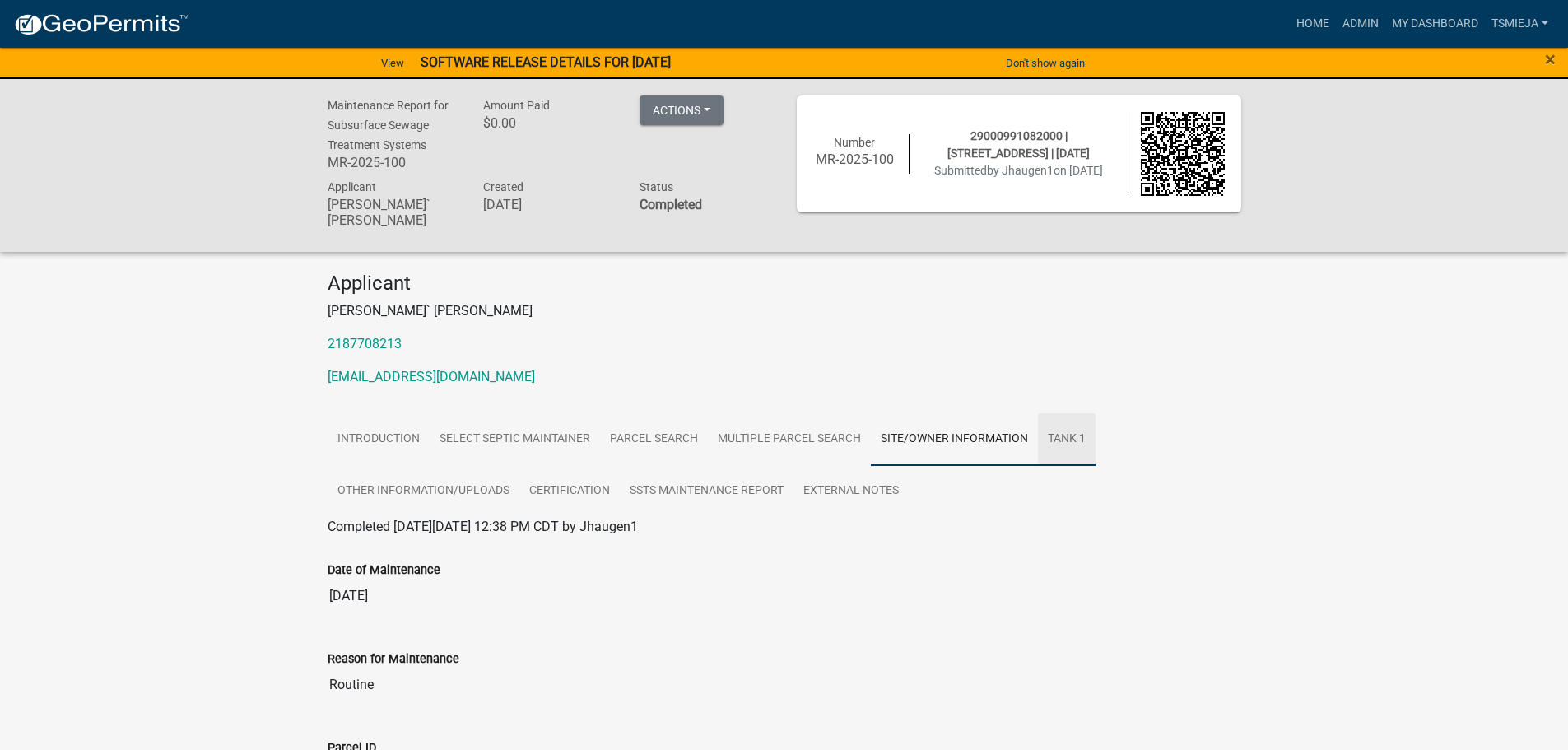
click at [1049, 422] on link "Tank 1" at bounding box center [1066, 439] width 58 height 53
click at [441, 467] on link "Other Information/Uploads" at bounding box center [423, 491] width 192 height 53
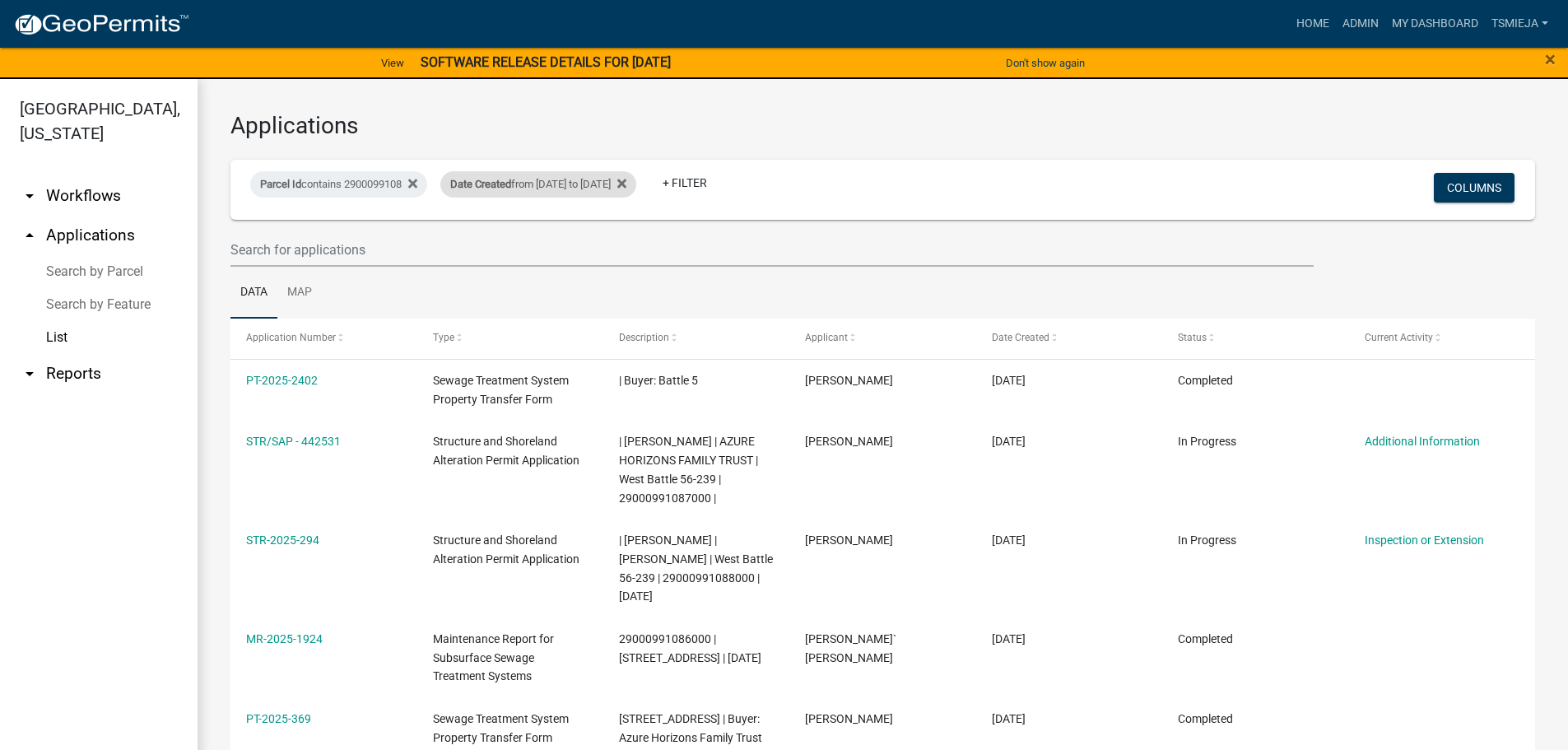
click at [630, 177] on div "Date Created from [DATE] to [DATE]" at bounding box center [539, 184] width 196 height 26
select select "custom"
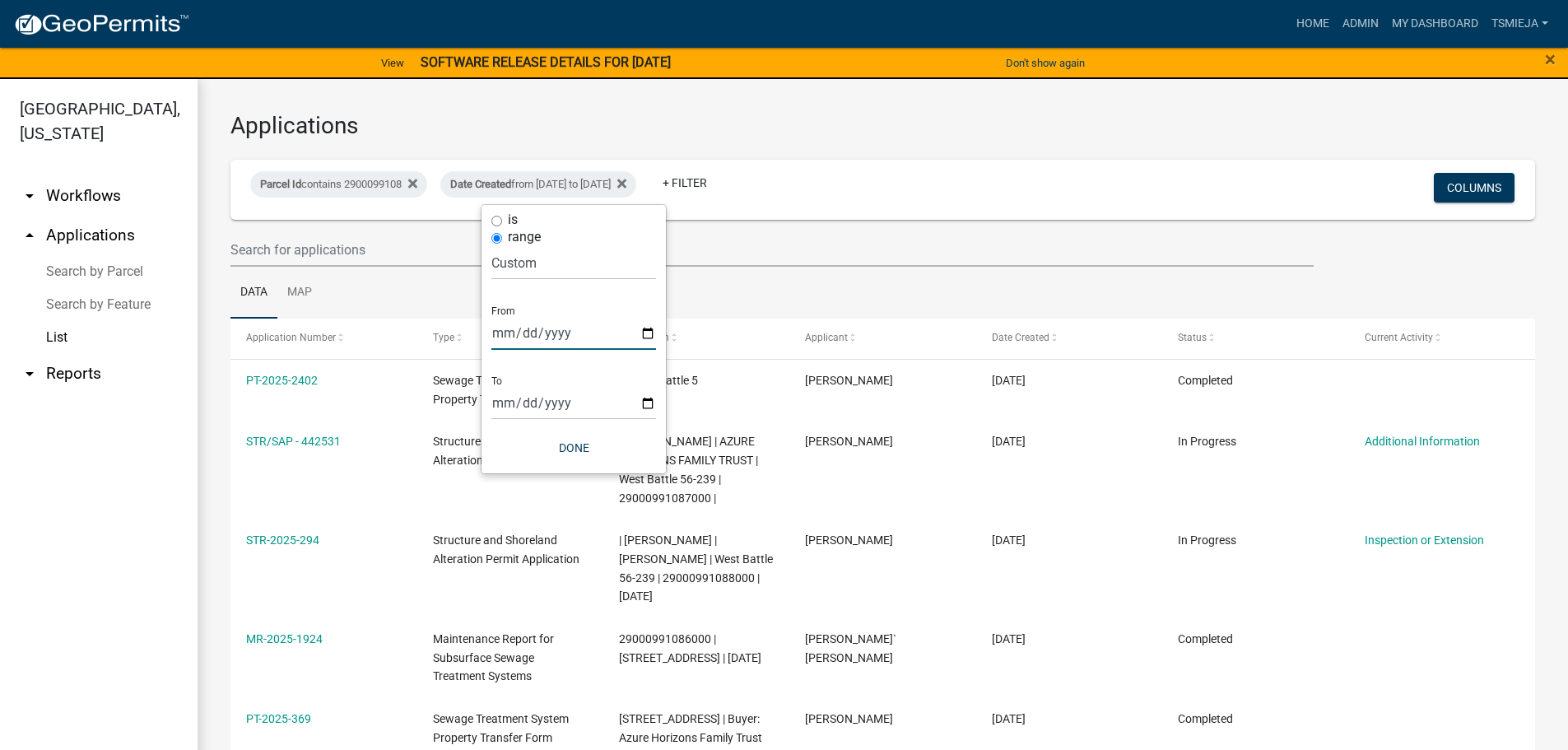
click at [596, 327] on input "[DATE]" at bounding box center [574, 333] width 165 height 34
click at [645, 334] on input "[DATE]" at bounding box center [574, 333] width 165 height 34
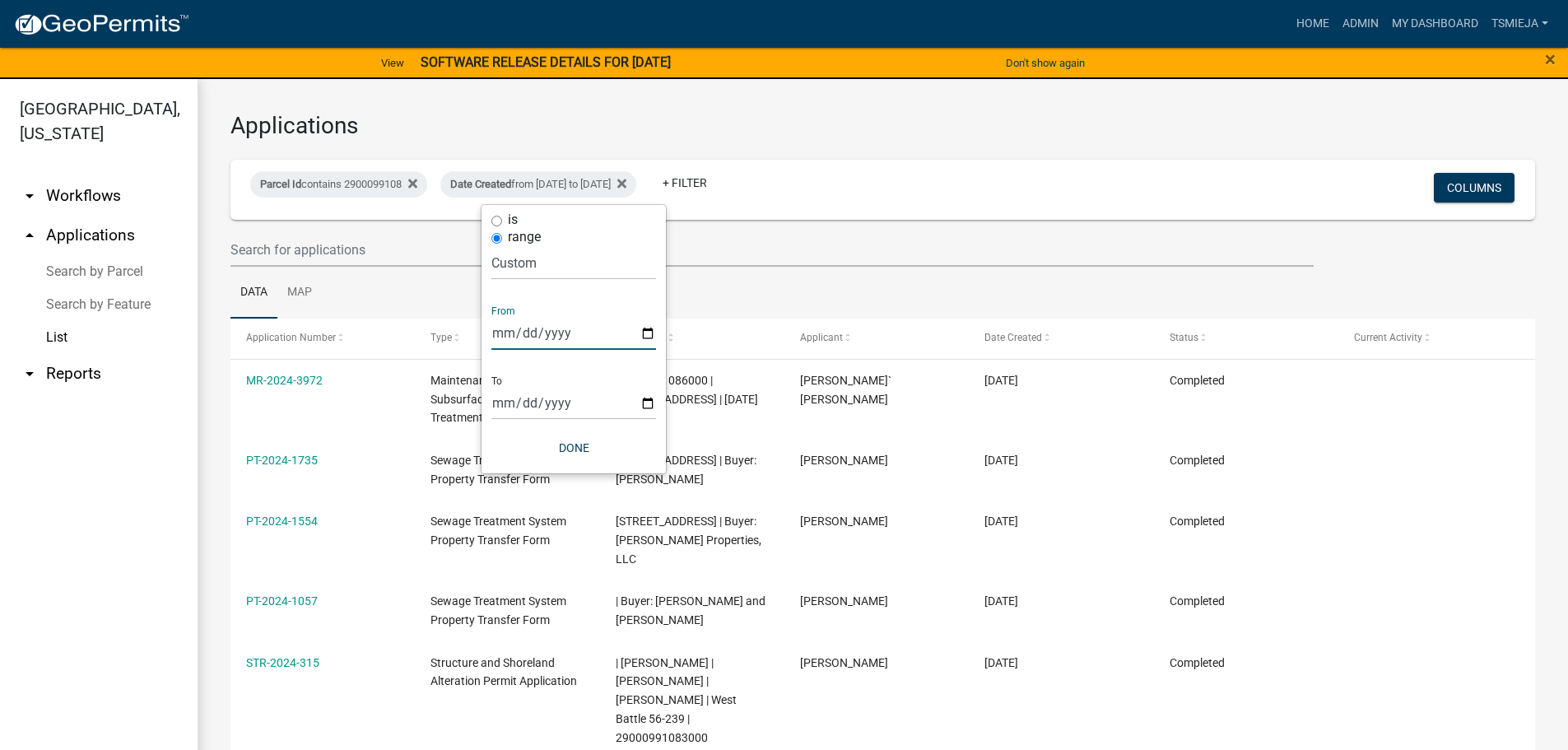
type input "[DATE]"
click at [573, 454] on button "Done" at bounding box center [574, 447] width 165 height 29
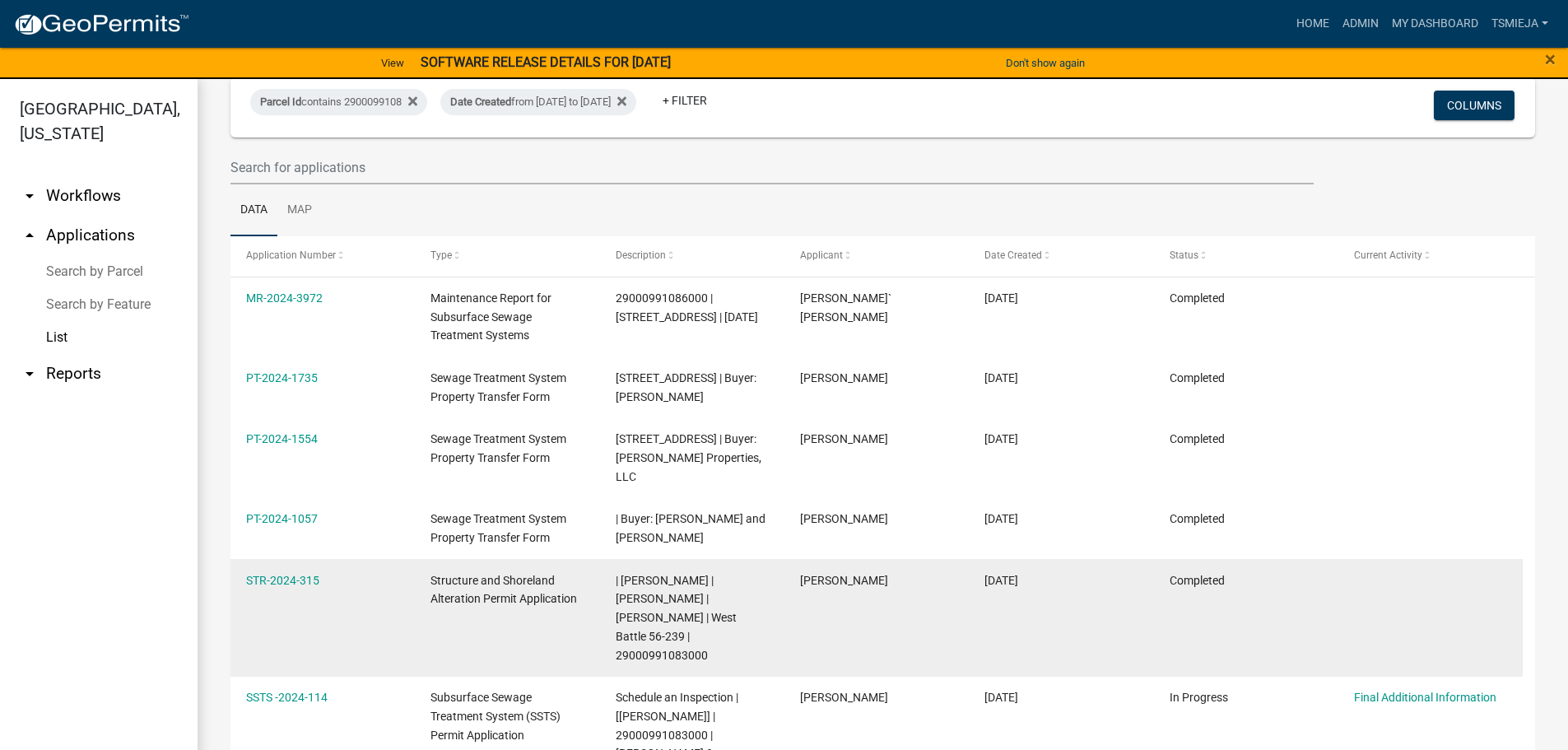
scroll to position [165, 0]
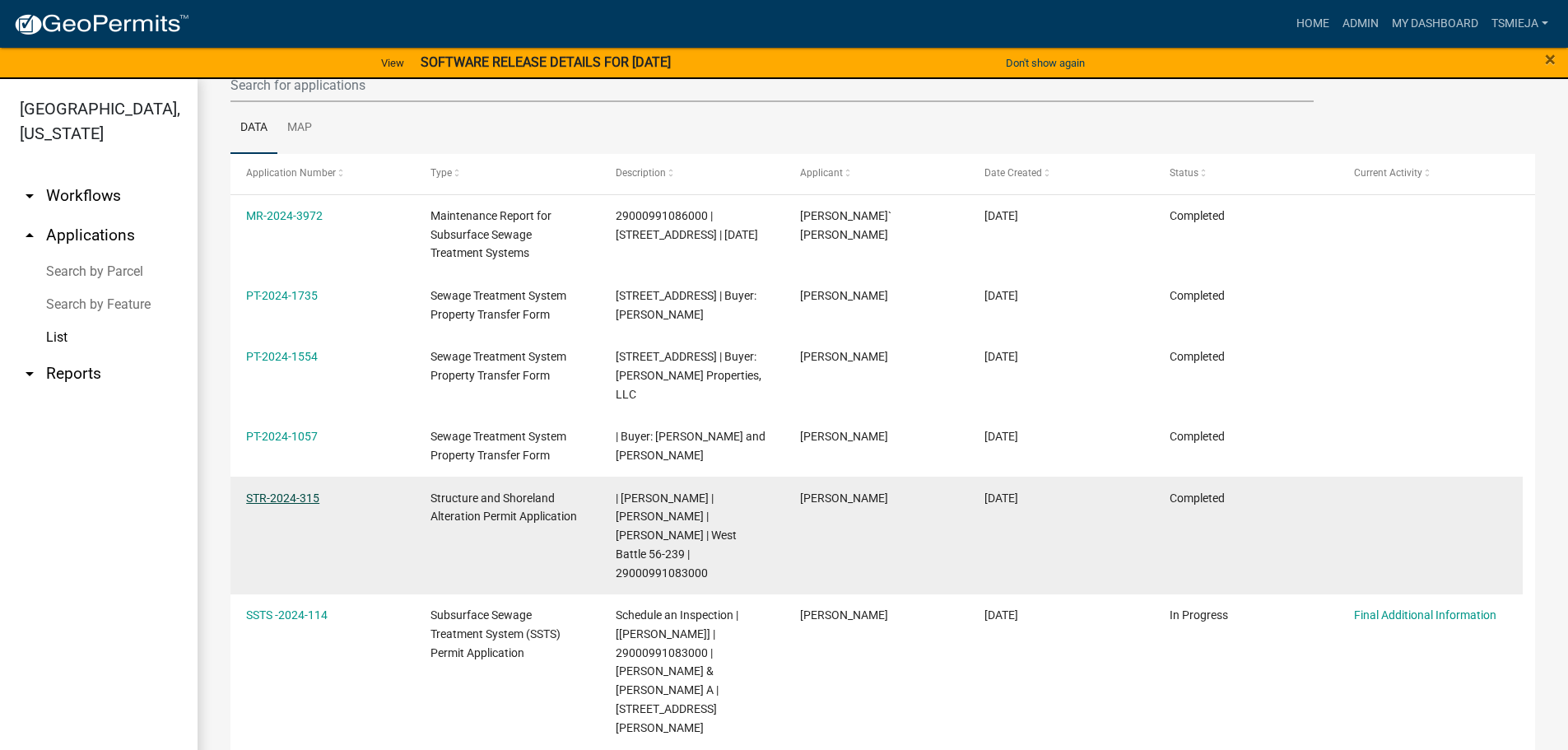
click at [297, 496] on link "STR-2024-315" at bounding box center [282, 499] width 73 height 13
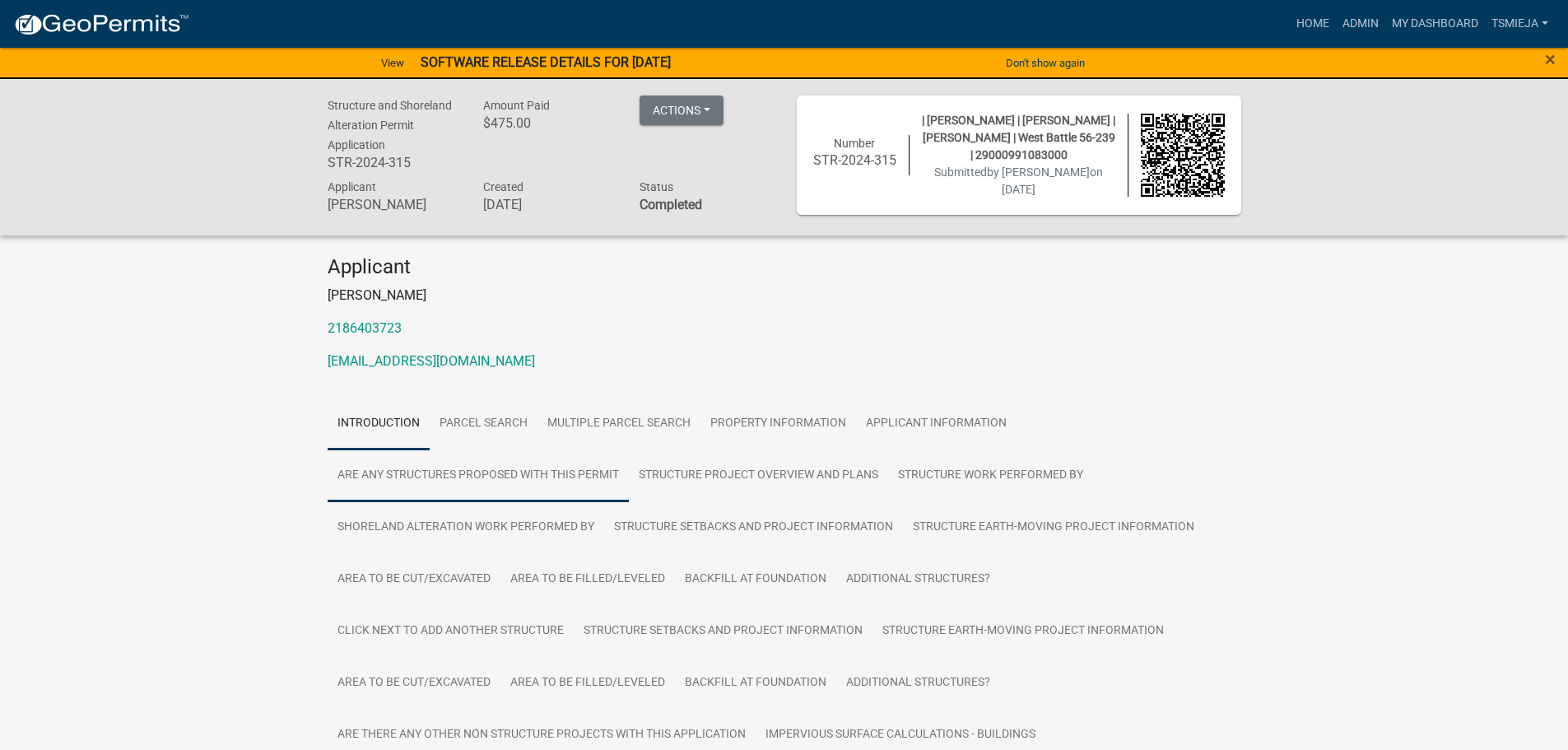
click at [481, 469] on link "Are any Structures Proposed with this Permit" at bounding box center [478, 476] width 302 height 53
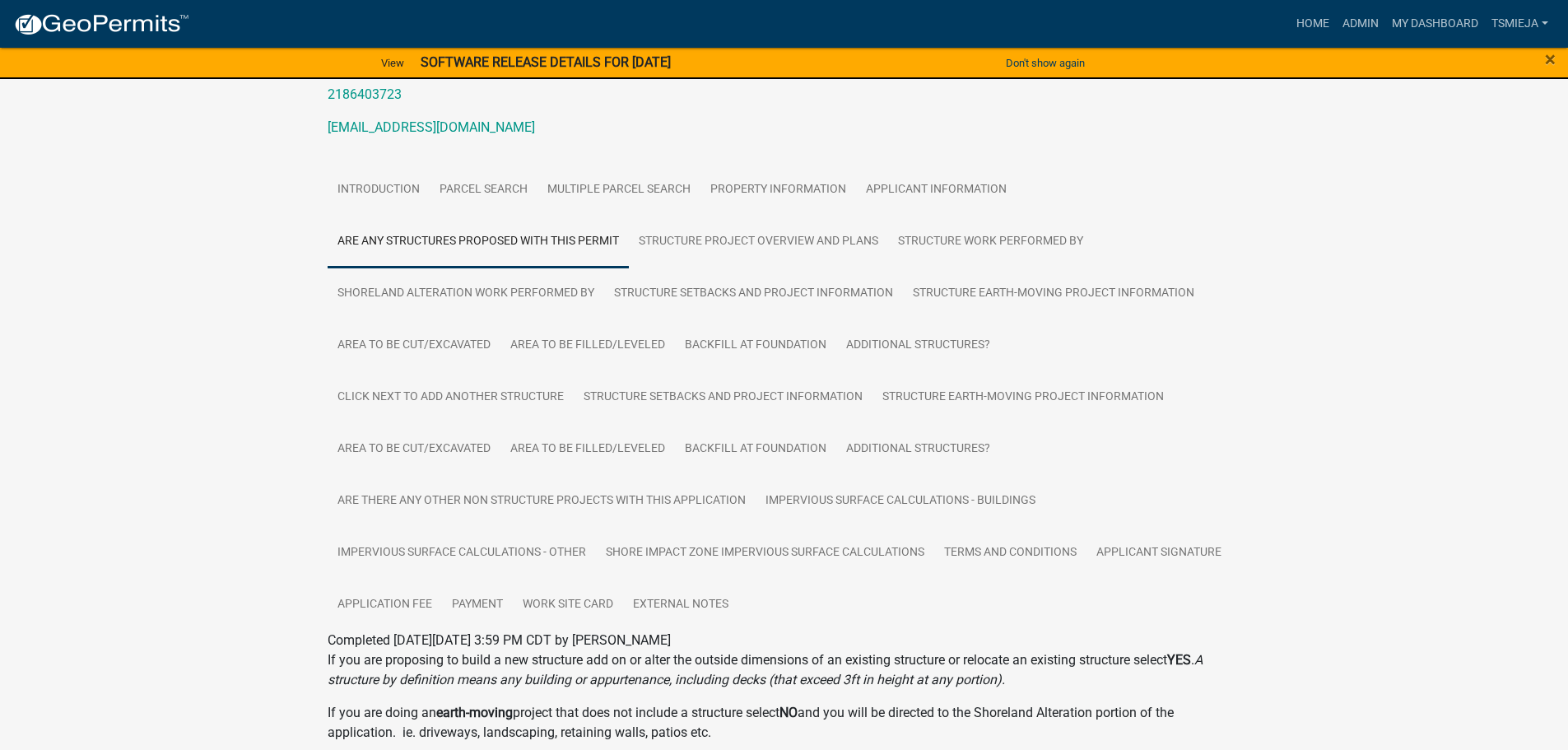
scroll to position [232, 0]
click at [838, 261] on link "Structure Project Overview and Plans" at bounding box center [759, 243] width 260 height 53
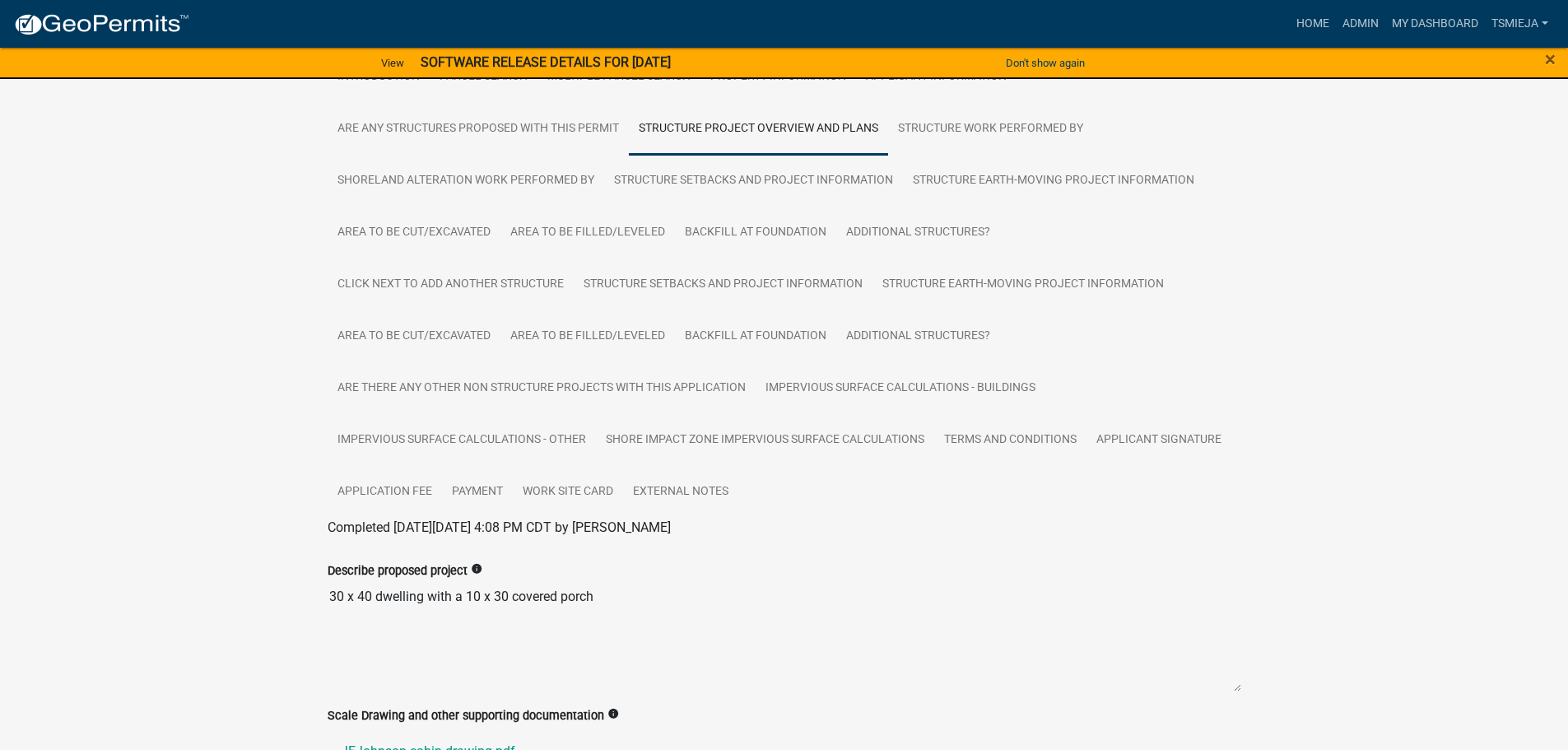
scroll to position [457, 0]
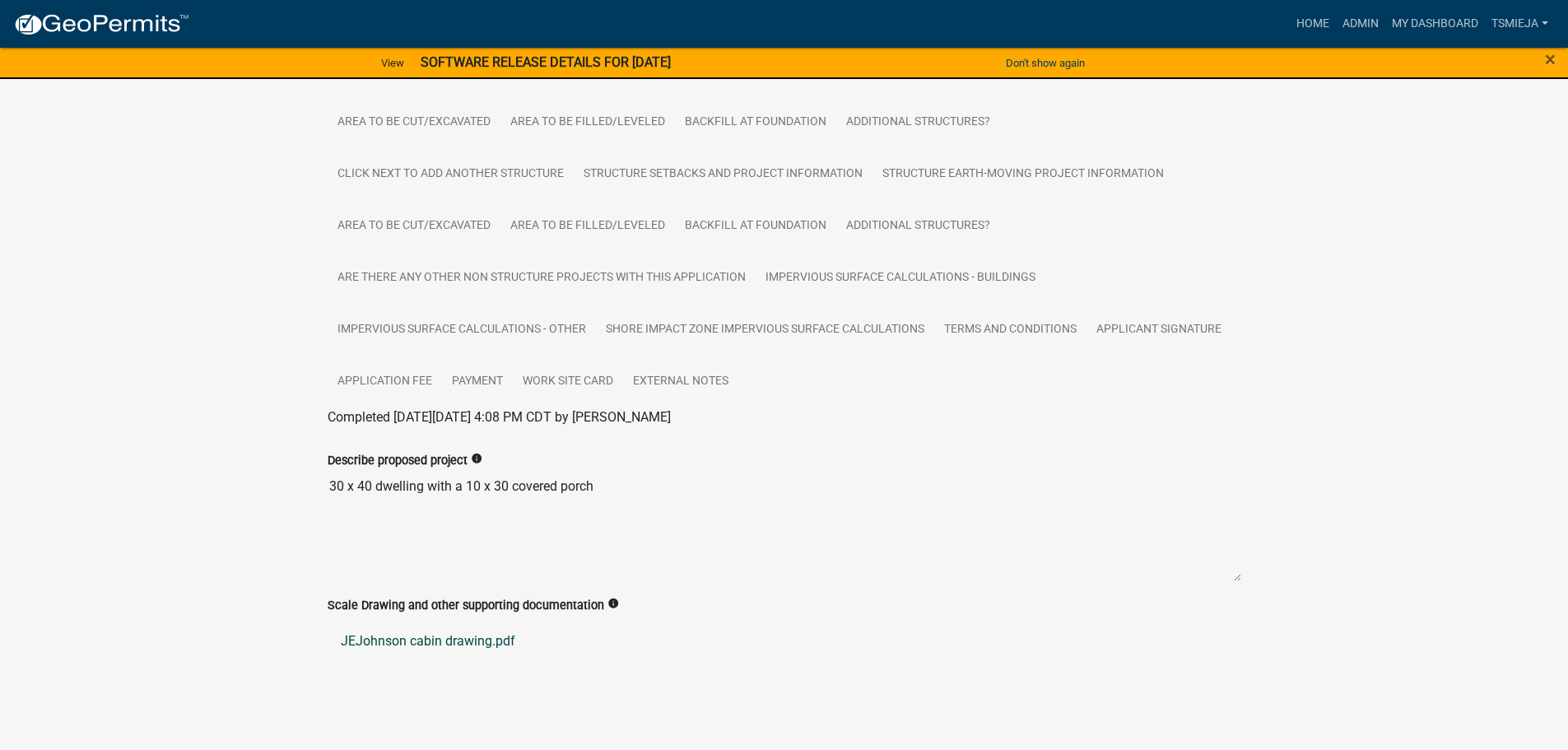
click at [451, 647] on link "JEJohnson cabin drawing.pdf" at bounding box center [784, 641] width 914 height 39
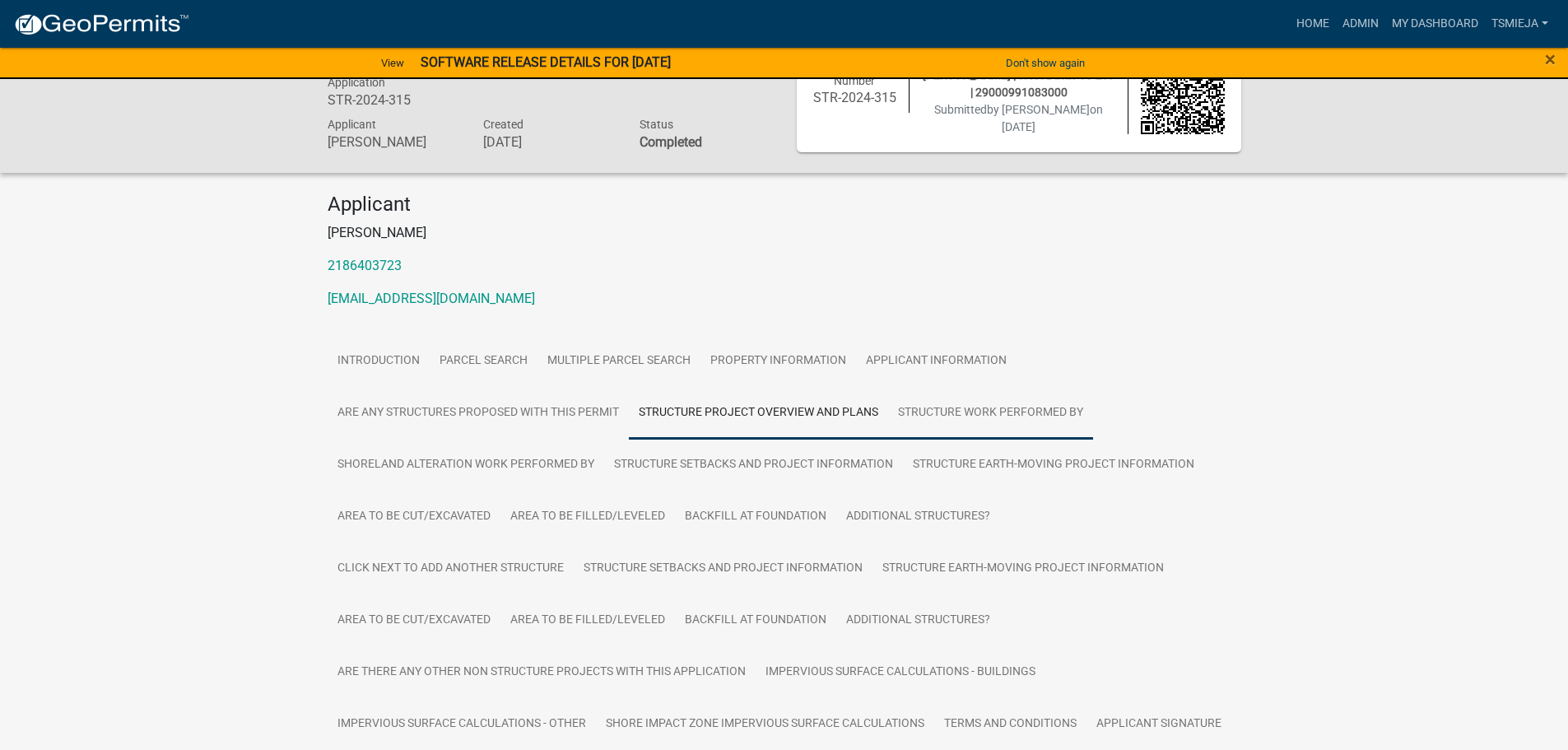
scroll to position [0, 0]
